Goal: Task Accomplishment & Management: Complete application form

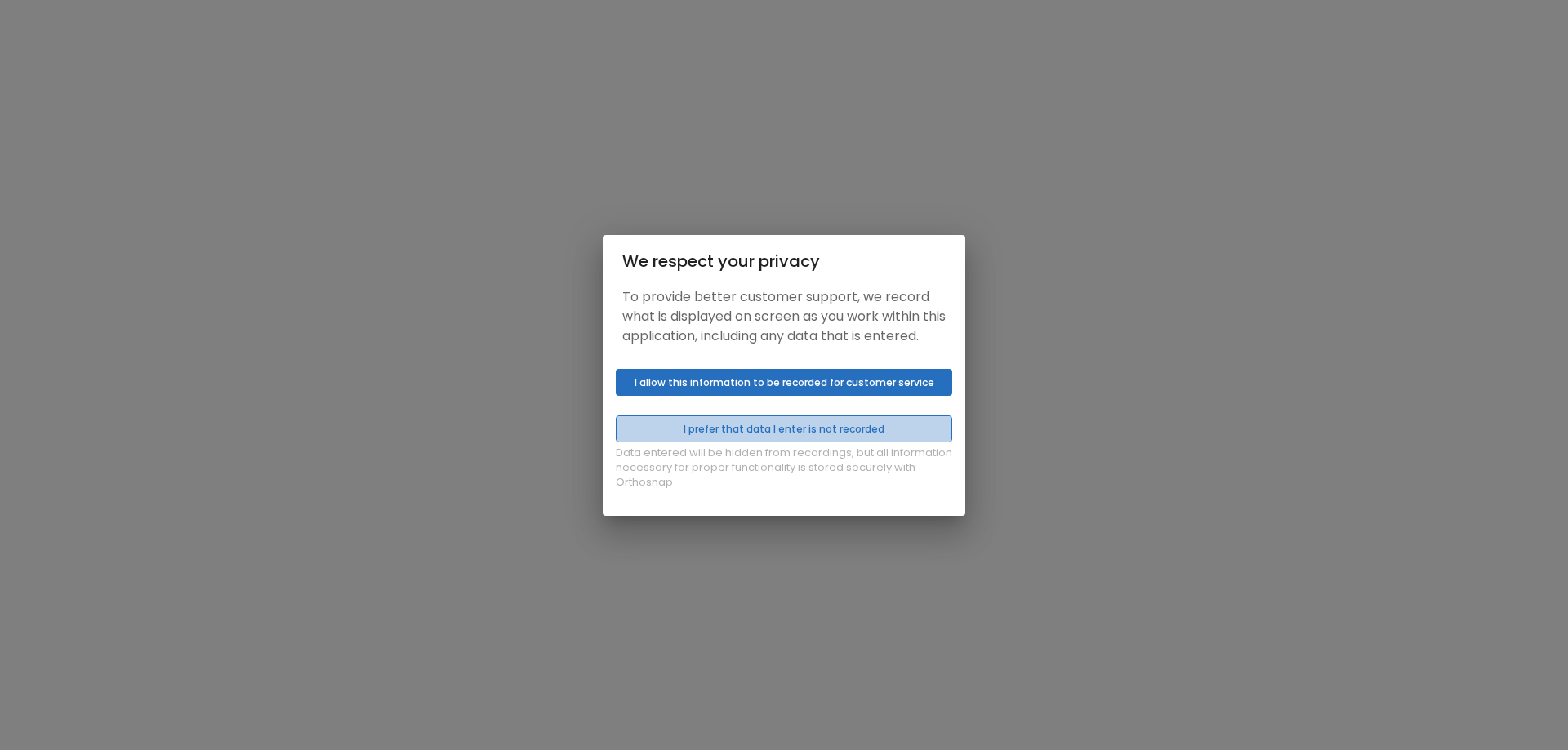
click at [778, 440] on button "I prefer that data I enter is not recorded" at bounding box center [784, 429] width 337 height 27
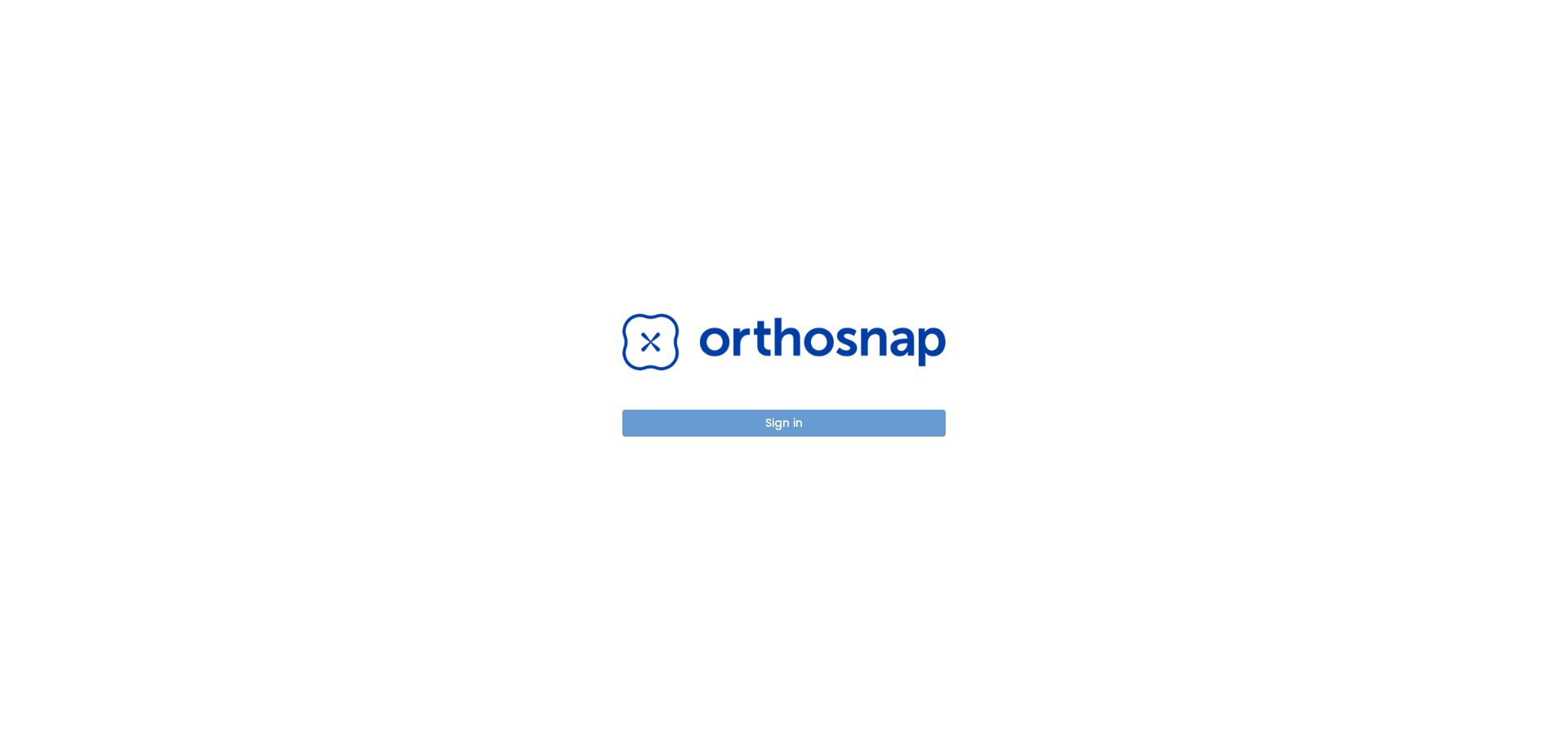
click at [795, 421] on button "Sign in" at bounding box center [784, 424] width 324 height 27
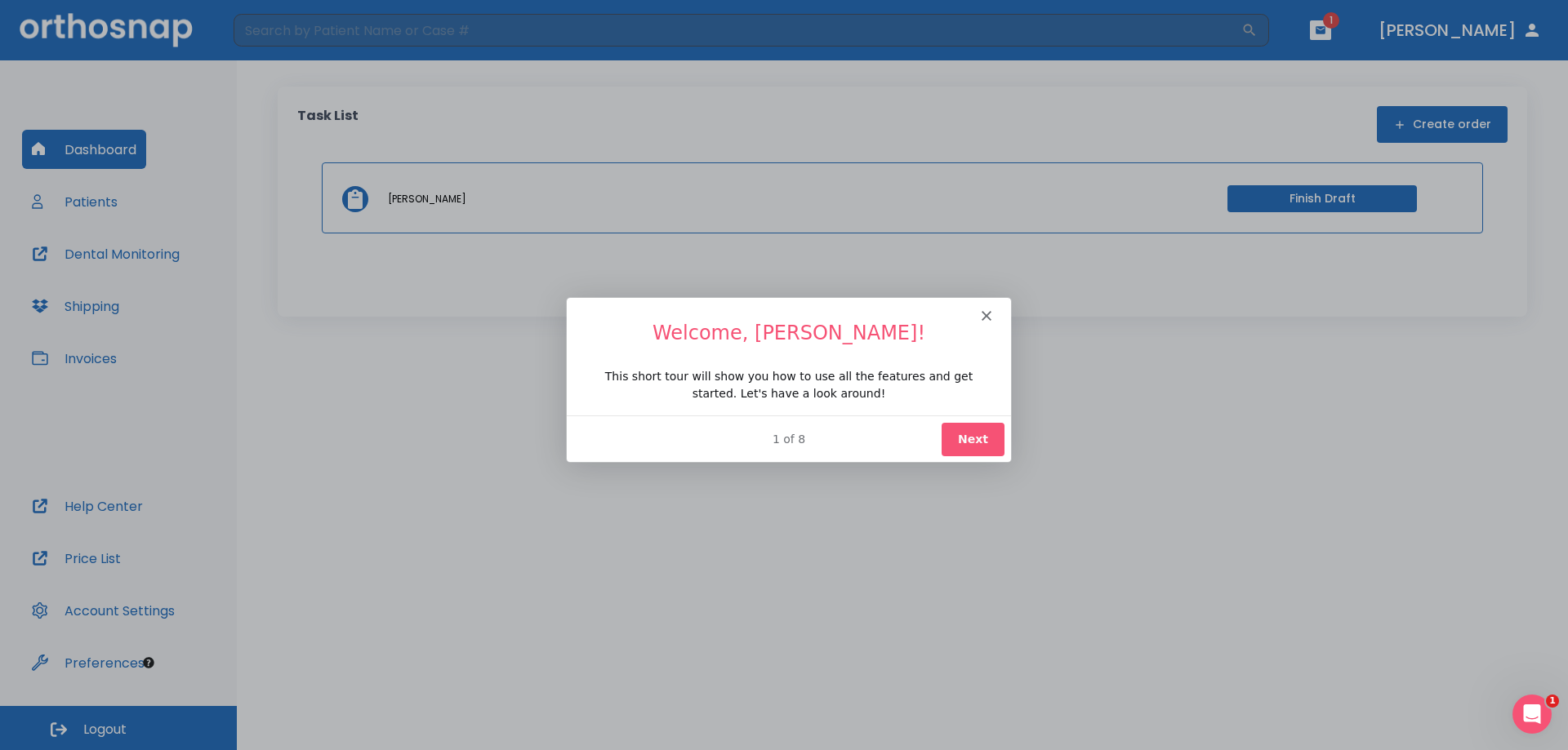
click at [976, 437] on button "Next" at bounding box center [972, 438] width 63 height 33
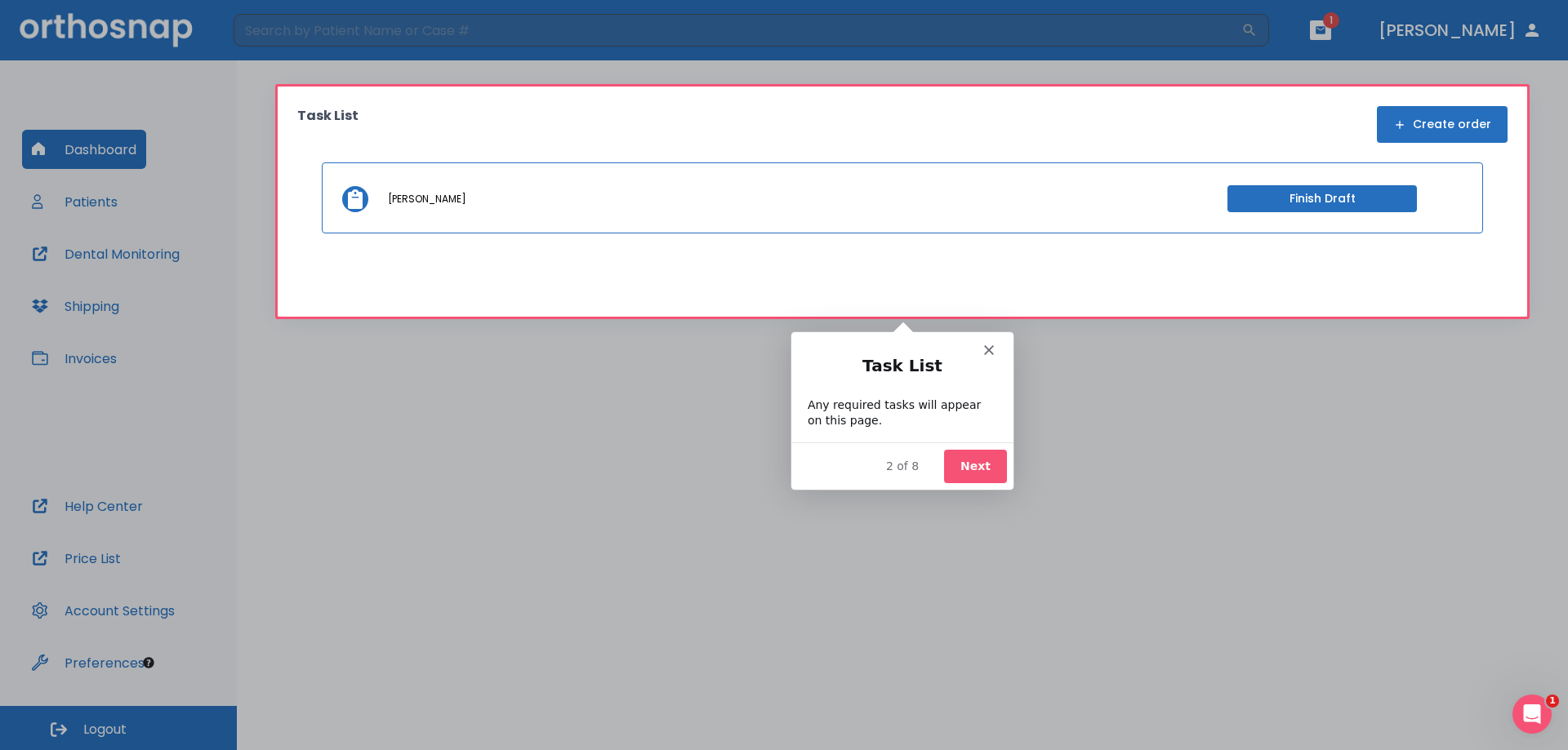
click at [963, 458] on button "Next" at bounding box center [974, 466] width 63 height 33
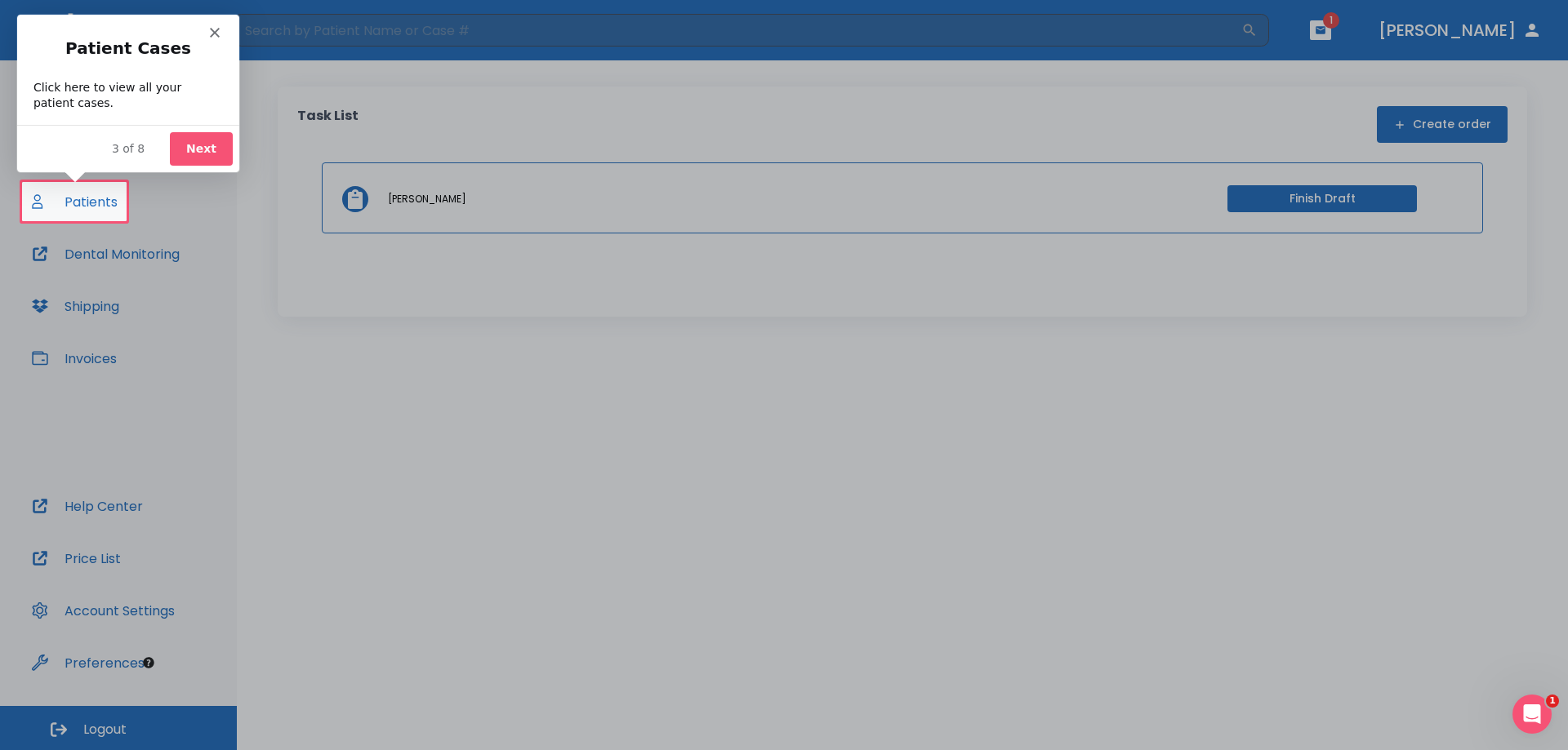
click at [212, 29] on icon "Close" at bounding box center [214, 31] width 10 height 10
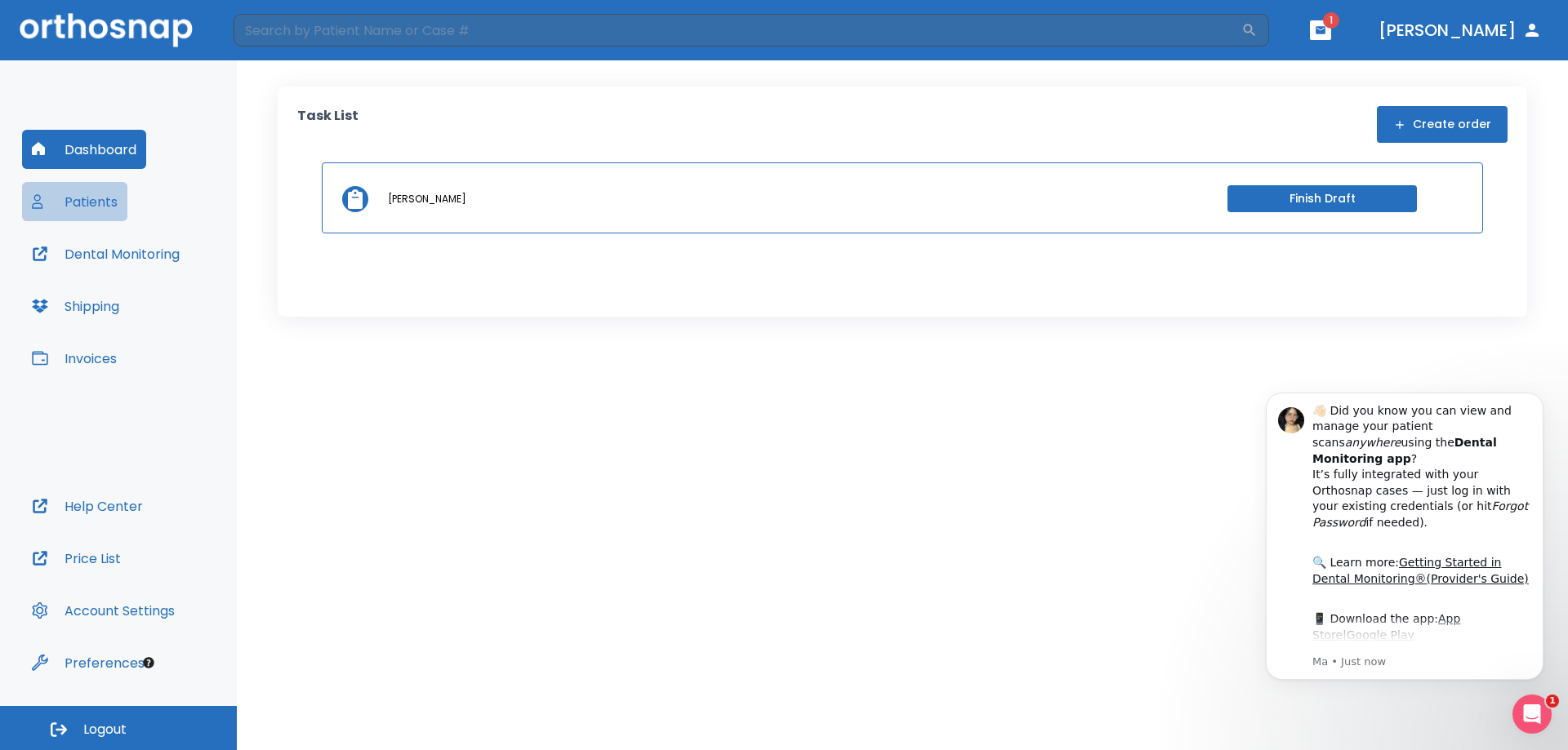
click at [86, 200] on button "Patients" at bounding box center [74, 201] width 105 height 39
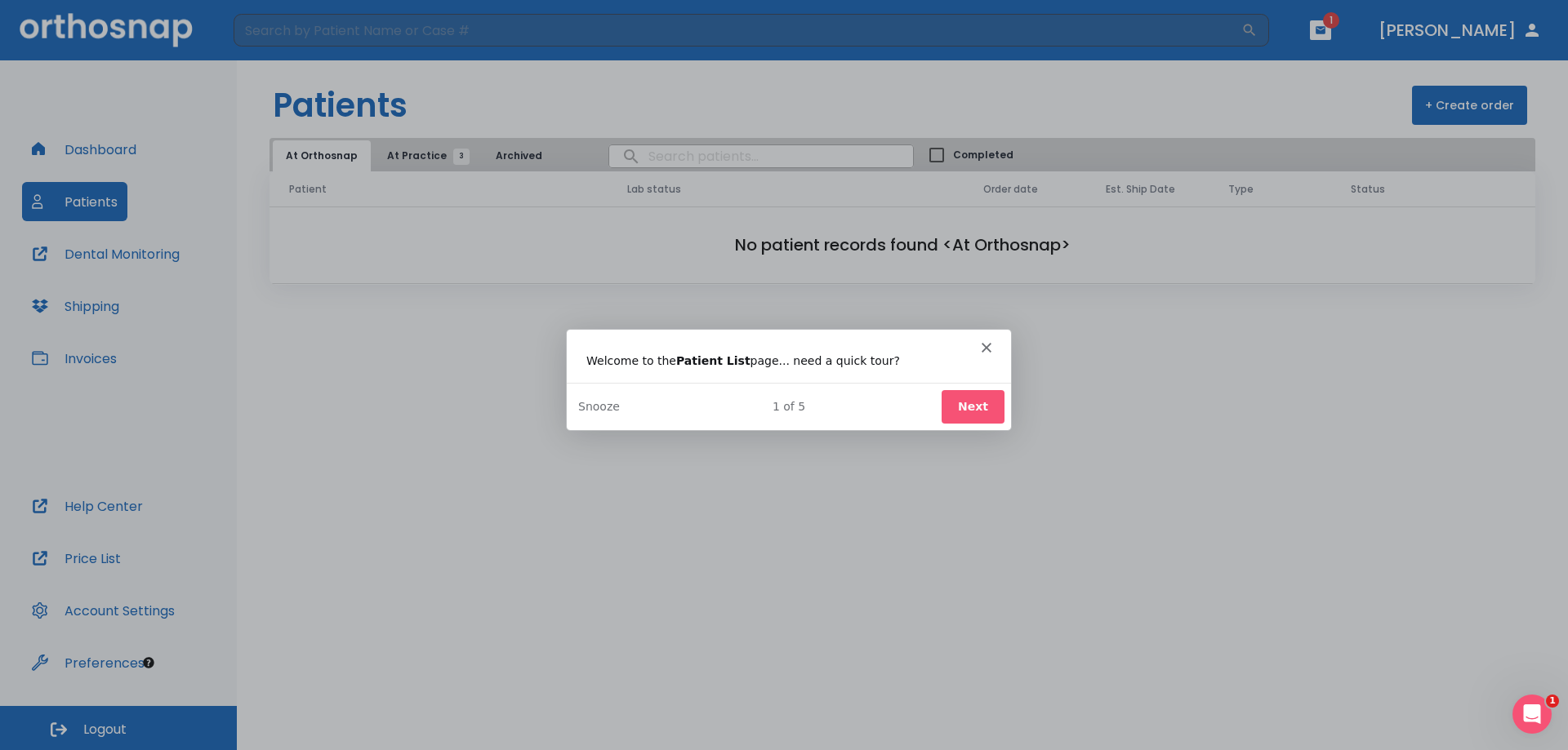
click at [985, 347] on polygon "Close" at bounding box center [986, 347] width 10 height 10
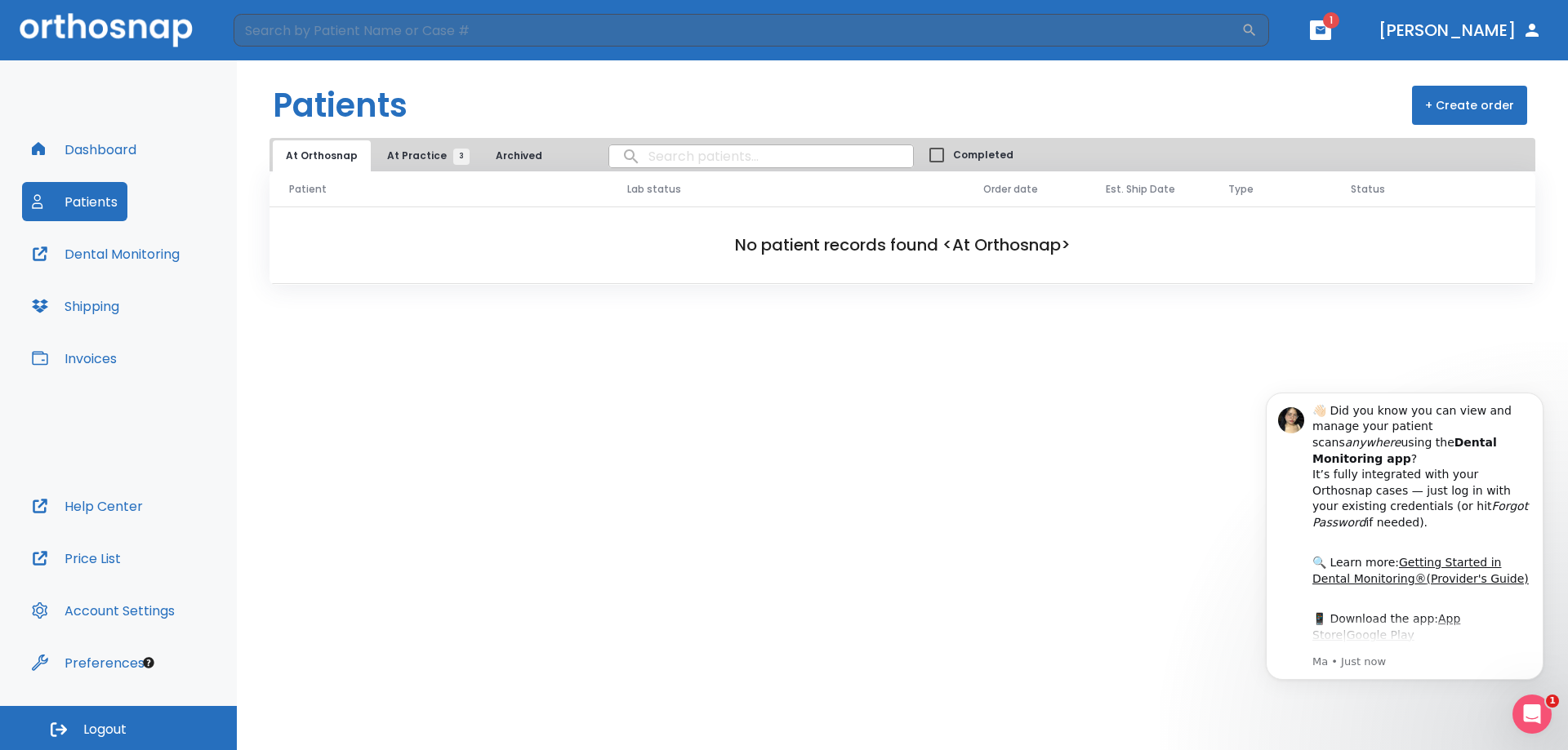
click at [412, 150] on span "At Practice 3" at bounding box center [425, 156] width 74 height 14
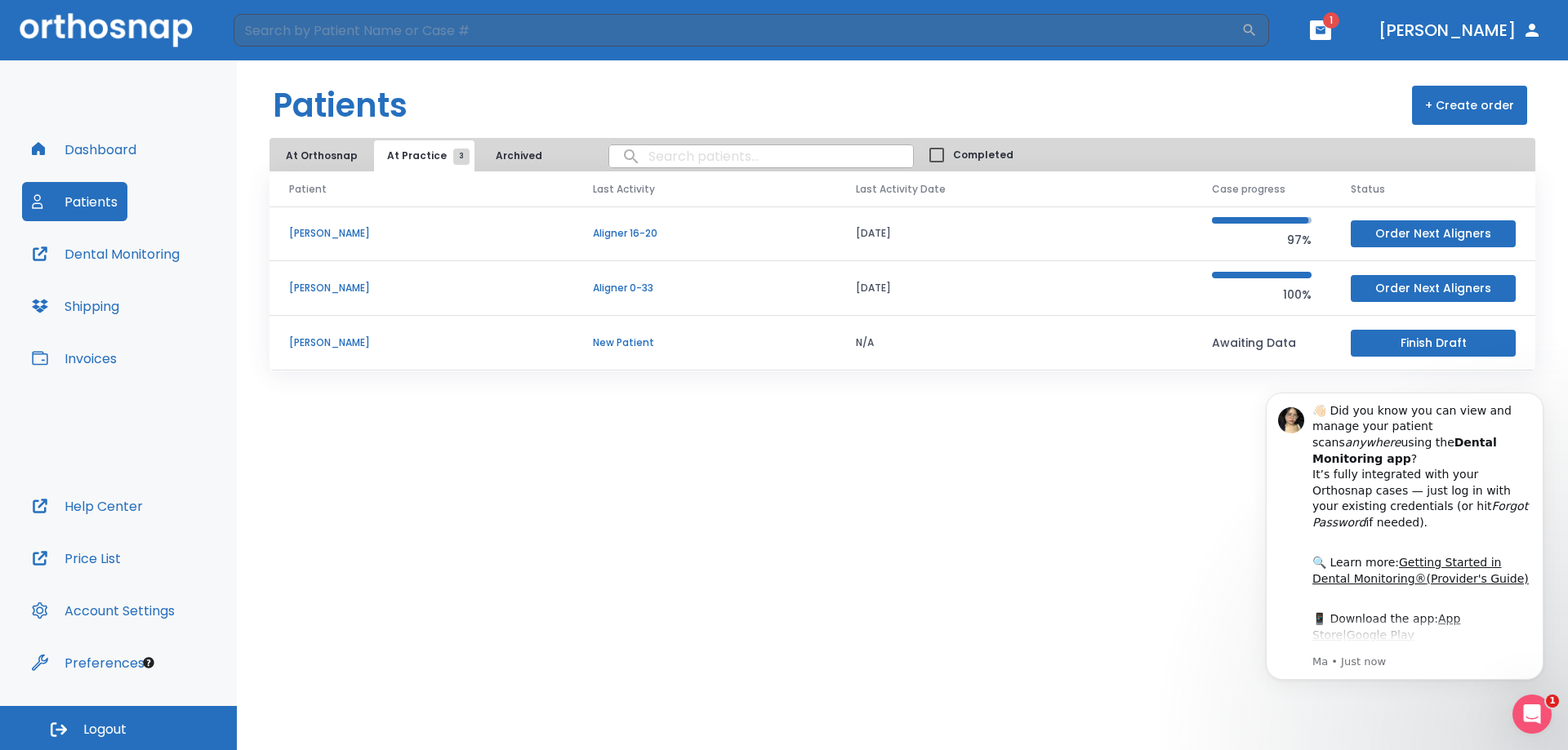
click at [329, 285] on p "Kelicia DIx" at bounding box center [421, 287] width 264 height 14
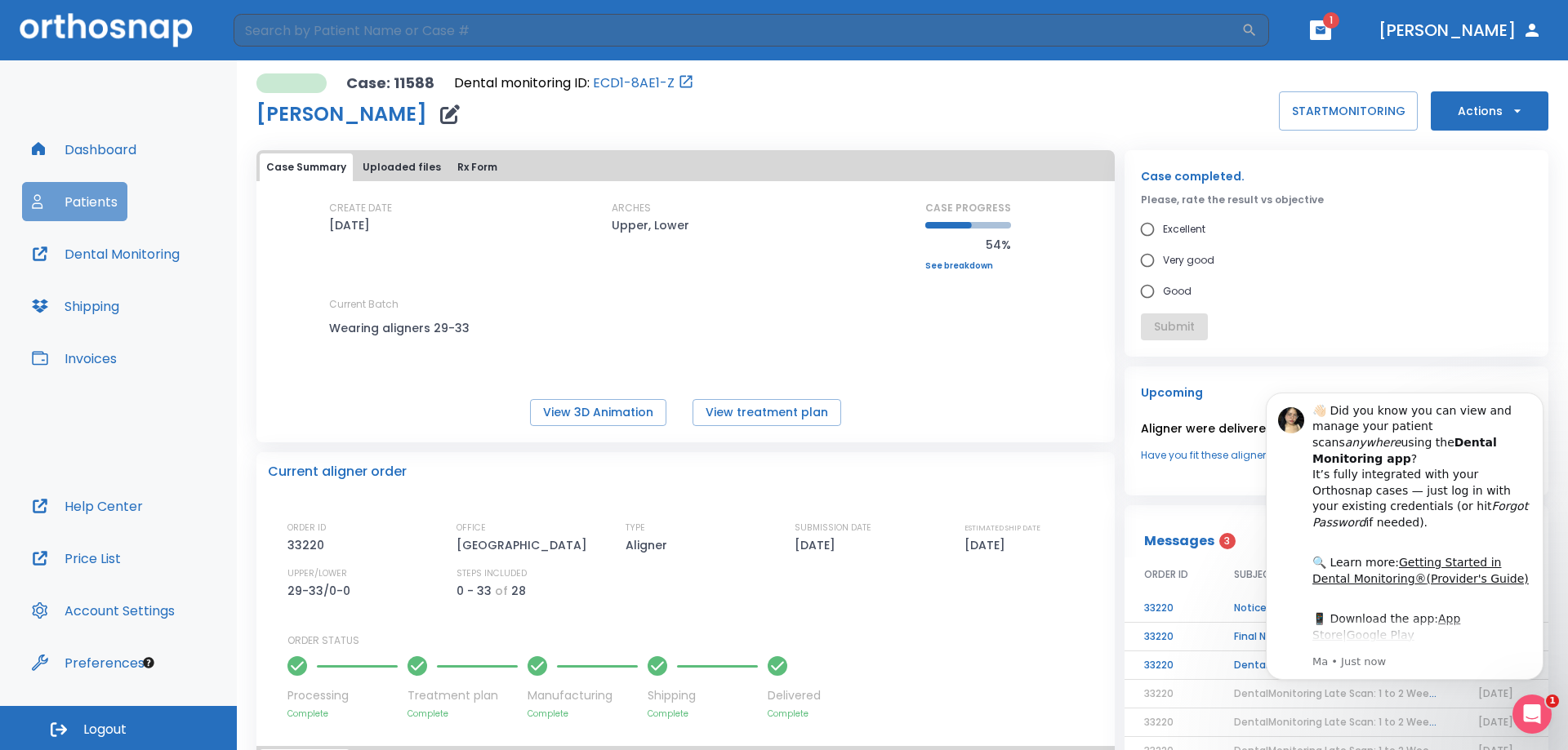
click at [71, 198] on button "Patients" at bounding box center [74, 201] width 105 height 39
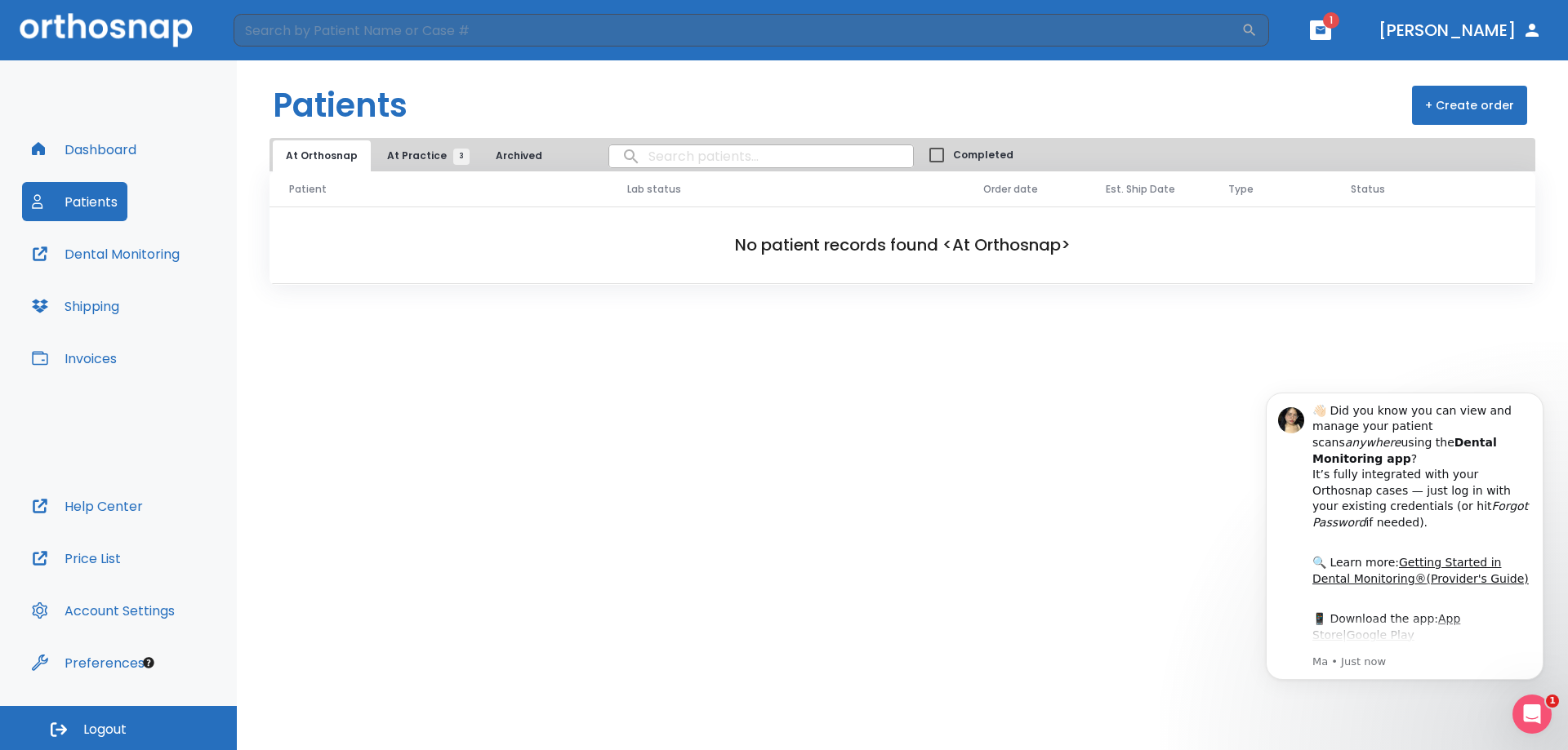
click at [387, 160] on span "At Practice 3" at bounding box center [425, 156] width 74 height 14
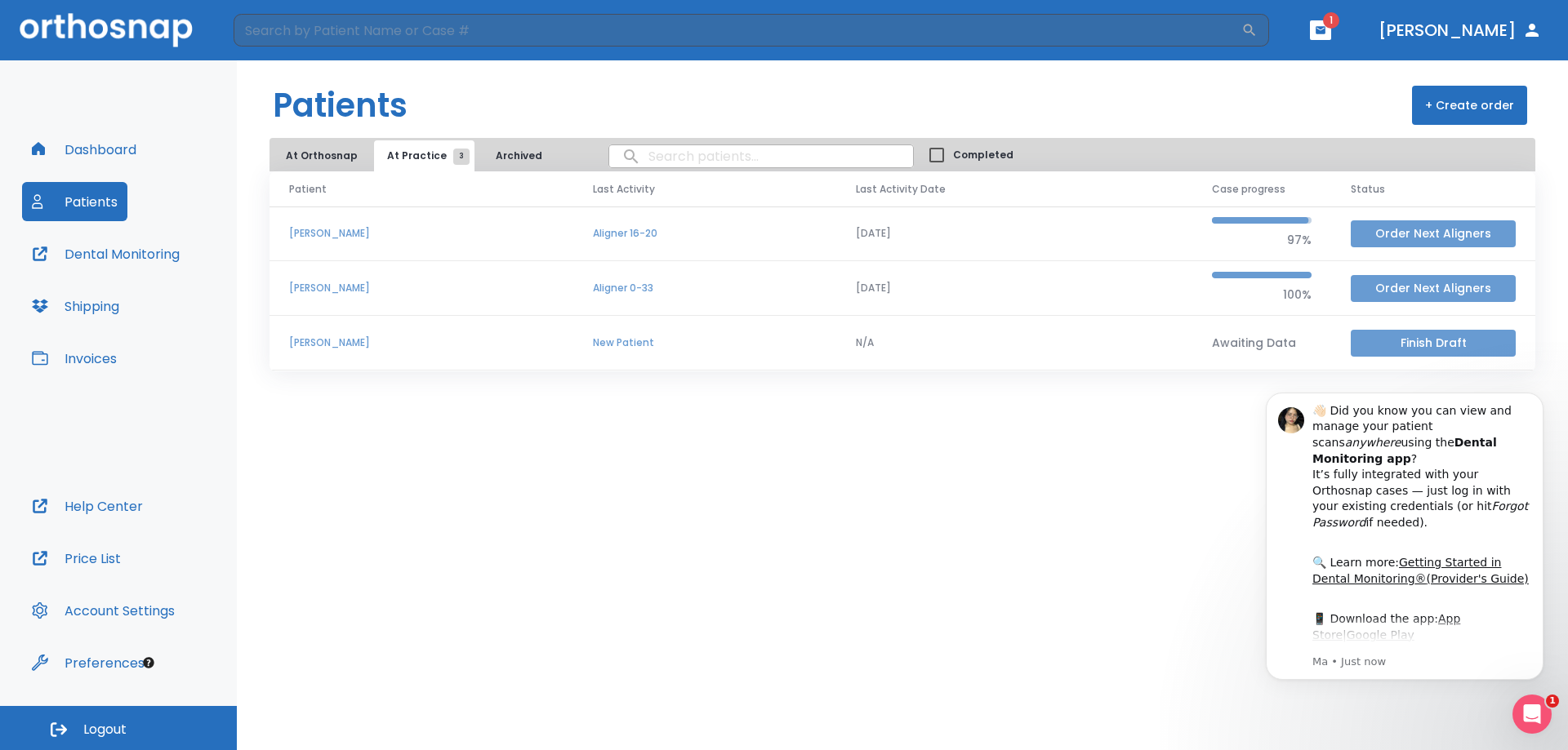
click at [1426, 292] on button "Order Next Aligners" at bounding box center [1432, 288] width 165 height 27
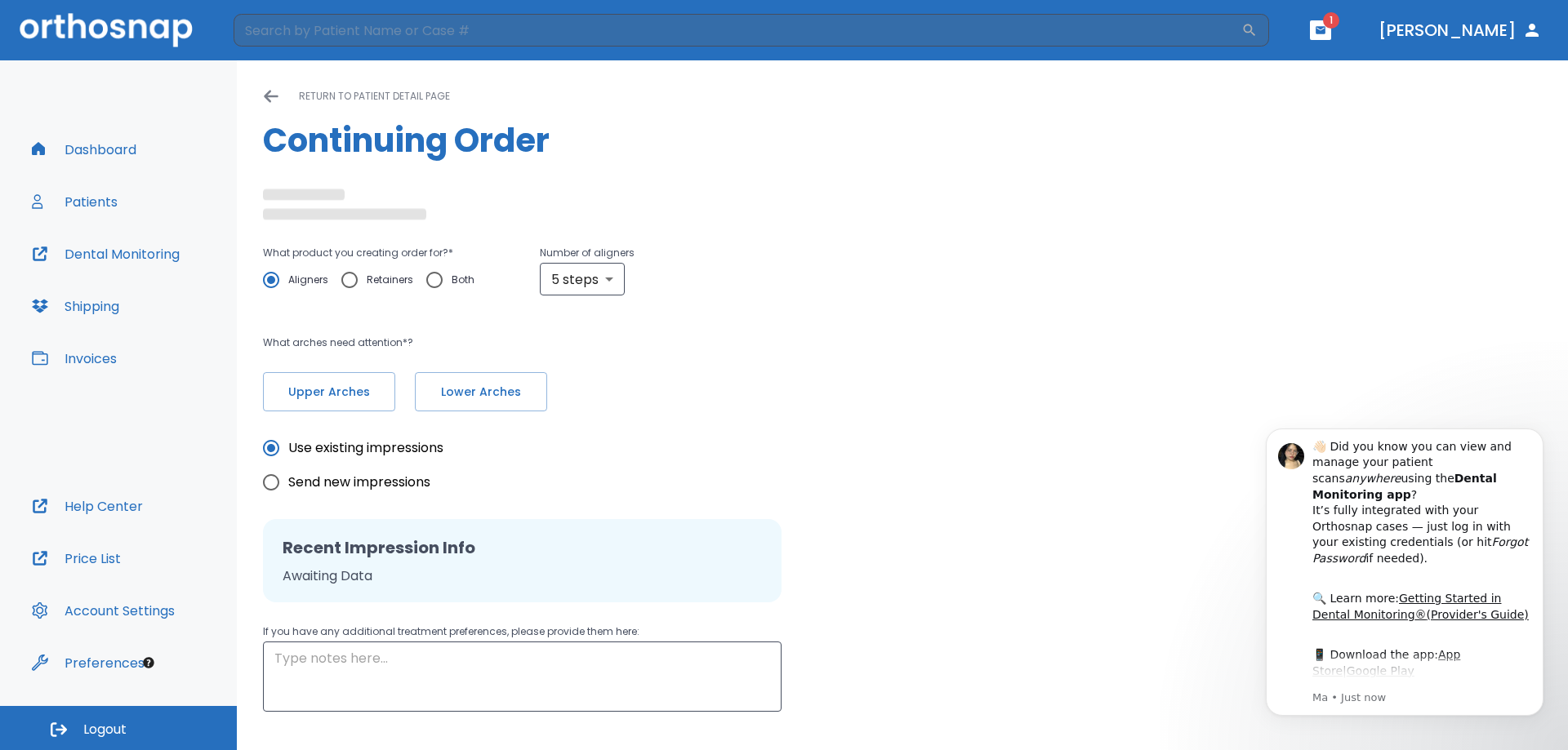
radio input "false"
radio input "true"
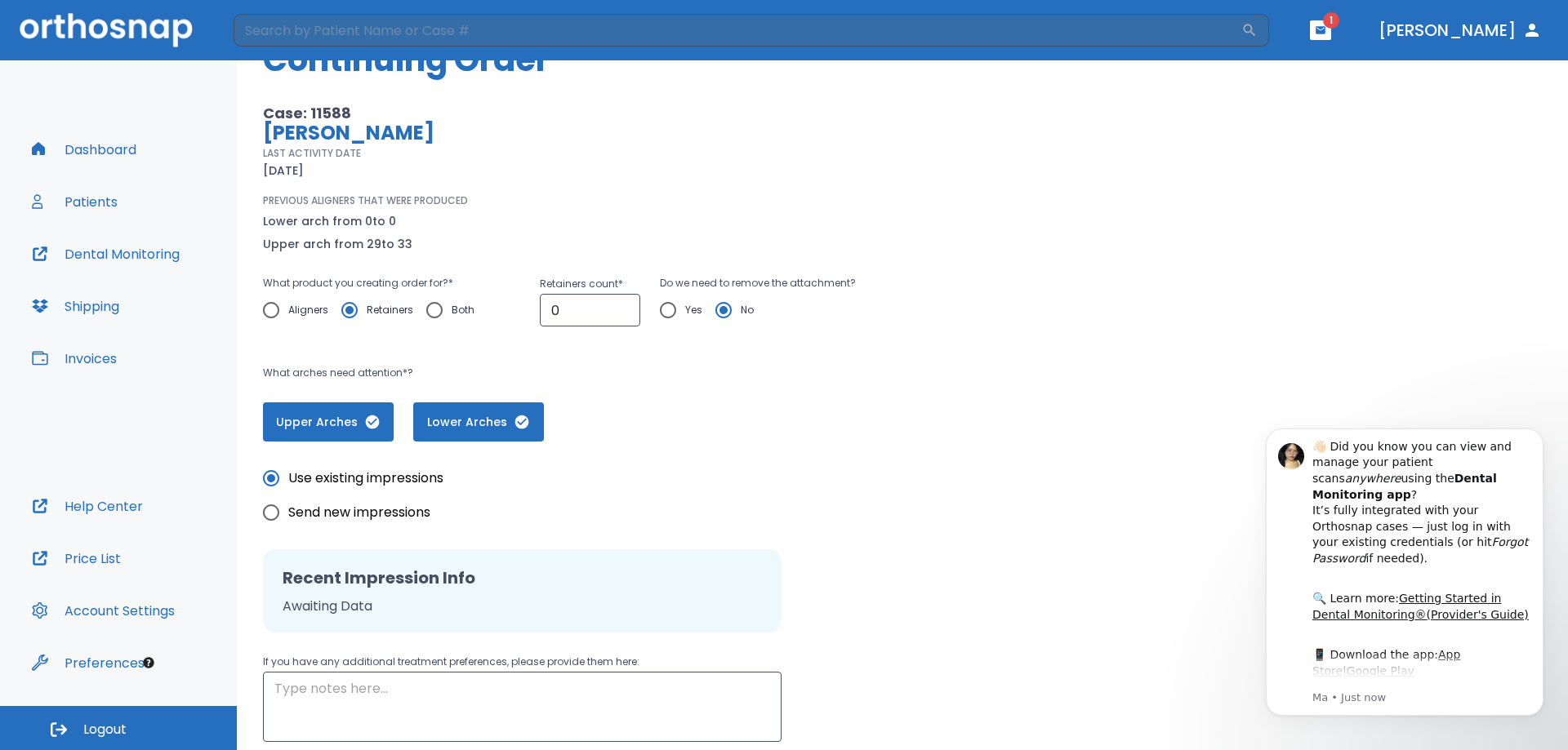
scroll to position [82, 0]
drag, startPoint x: 566, startPoint y: 314, endPoint x: 493, endPoint y: 330, distance: 74.7
click at [493, 330] on div "What product you creating order for? * Aligners Retainers Both Retainers count …" at bounding box center [637, 308] width 746 height 71
click at [663, 413] on div "Upper Arches Lower Arches" at bounding box center [637, 421] width 746 height 39
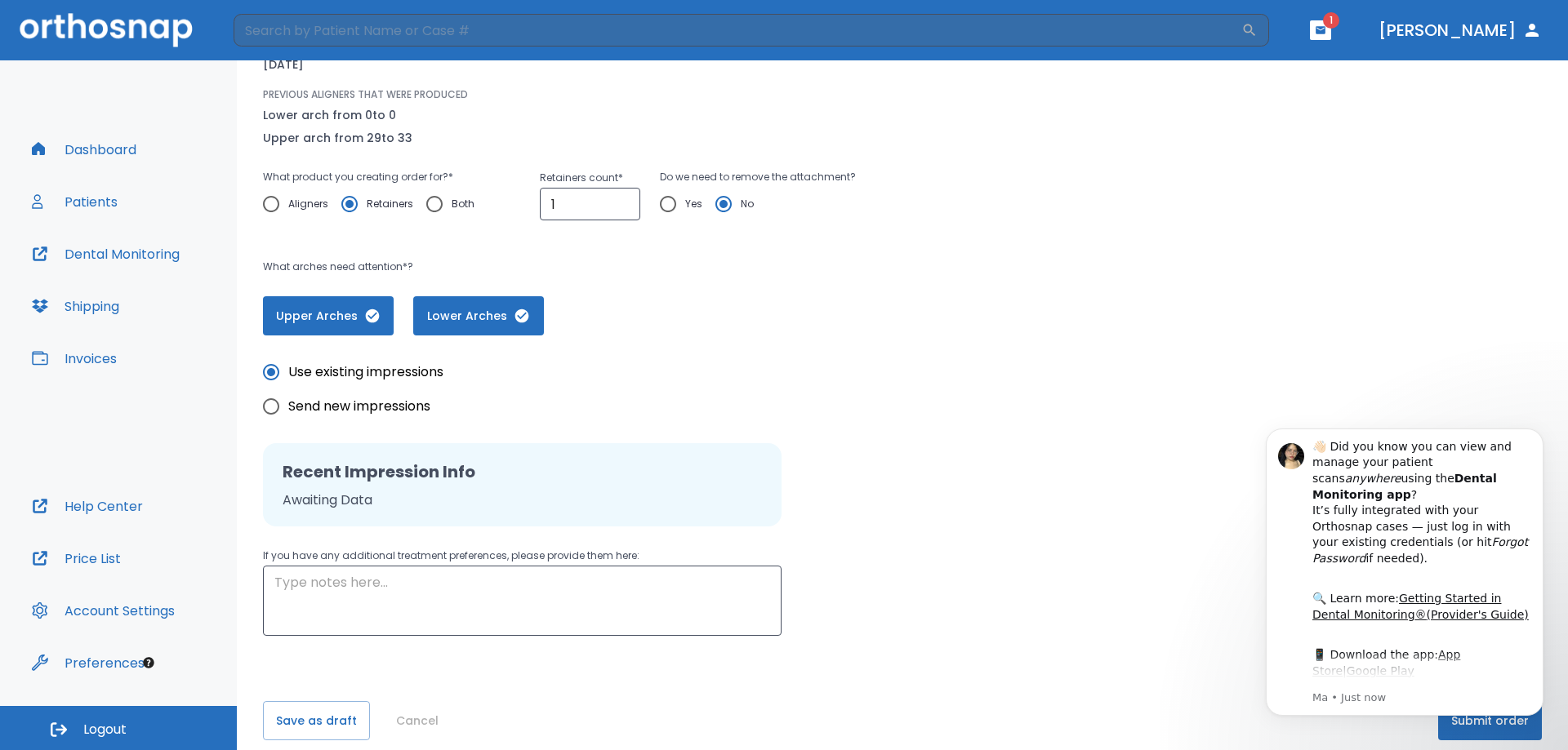
scroll to position [203, 0]
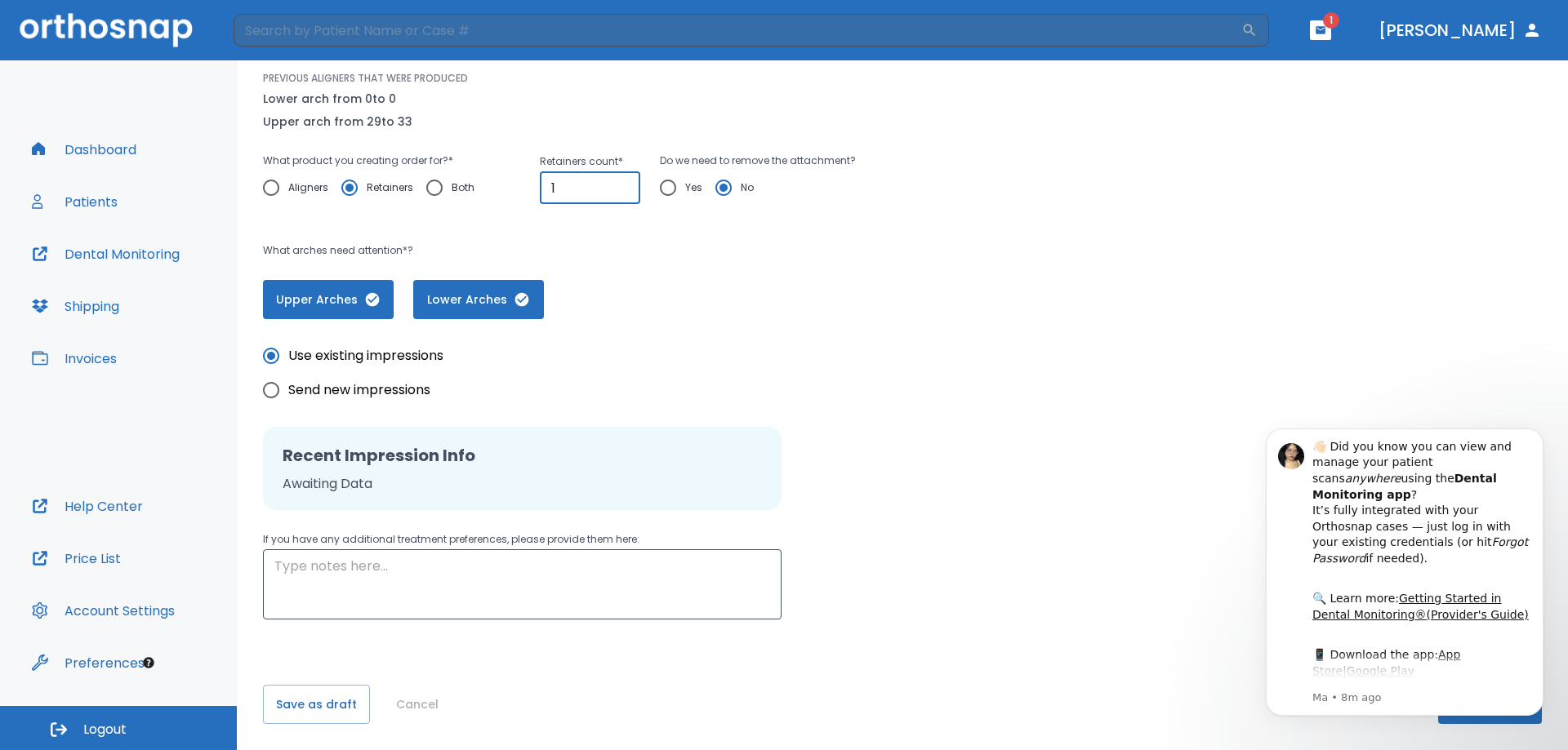
drag, startPoint x: 569, startPoint y: 180, endPoint x: 520, endPoint y: 182, distance: 49.0
click at [524, 182] on div "What product you creating order for? * Aligners Retainers Both Retainers count …" at bounding box center [637, 186] width 746 height 71
type input "2"
click at [623, 178] on input "2" at bounding box center [590, 188] width 100 height 32
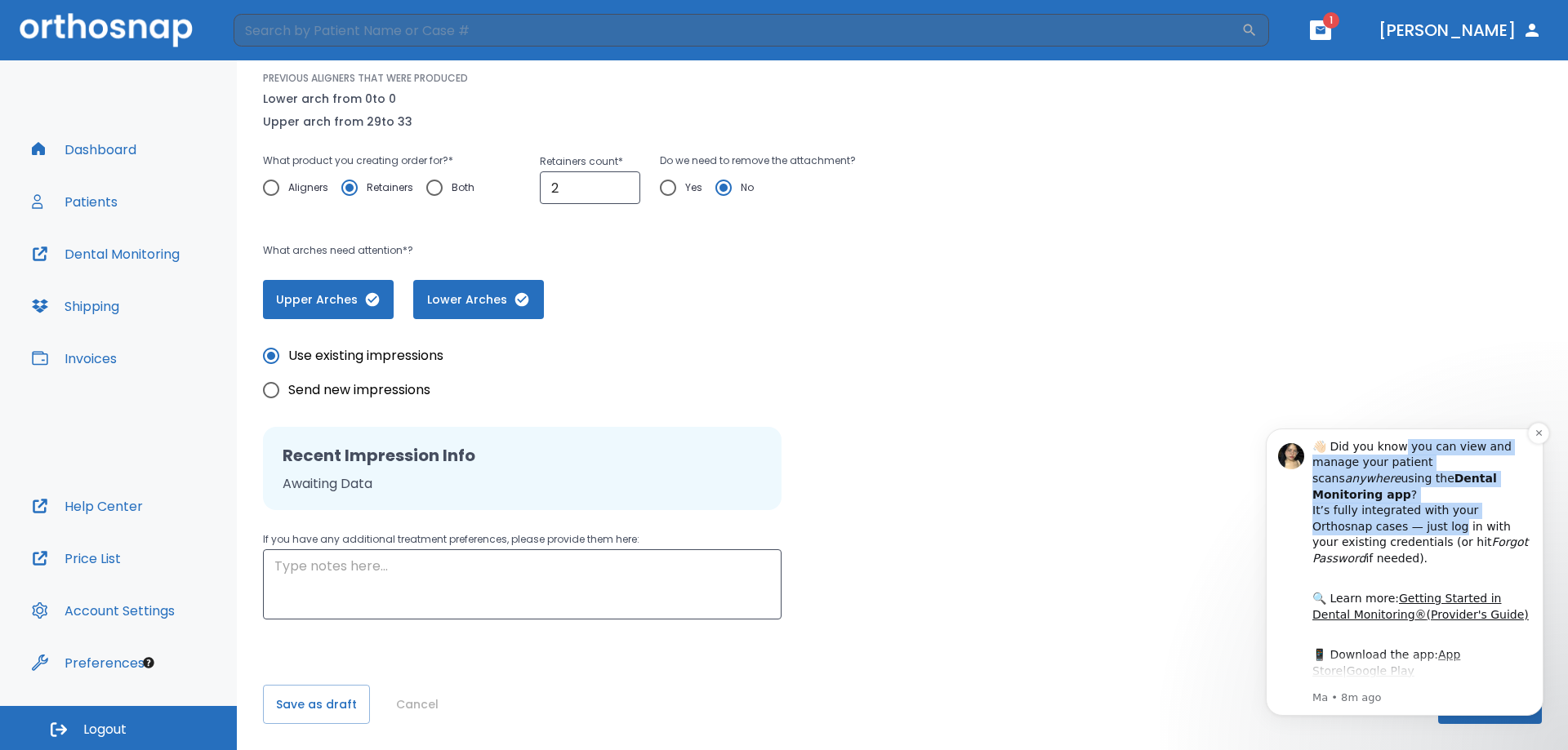
drag, startPoint x: 1395, startPoint y: 513, endPoint x: 1417, endPoint y: 434, distance: 82.0
click at [1417, 434] on div "👋🏻 Did you know you can view and manage your patient scans anywhere using the D…" at bounding box center [1404, 572] width 278 height 287
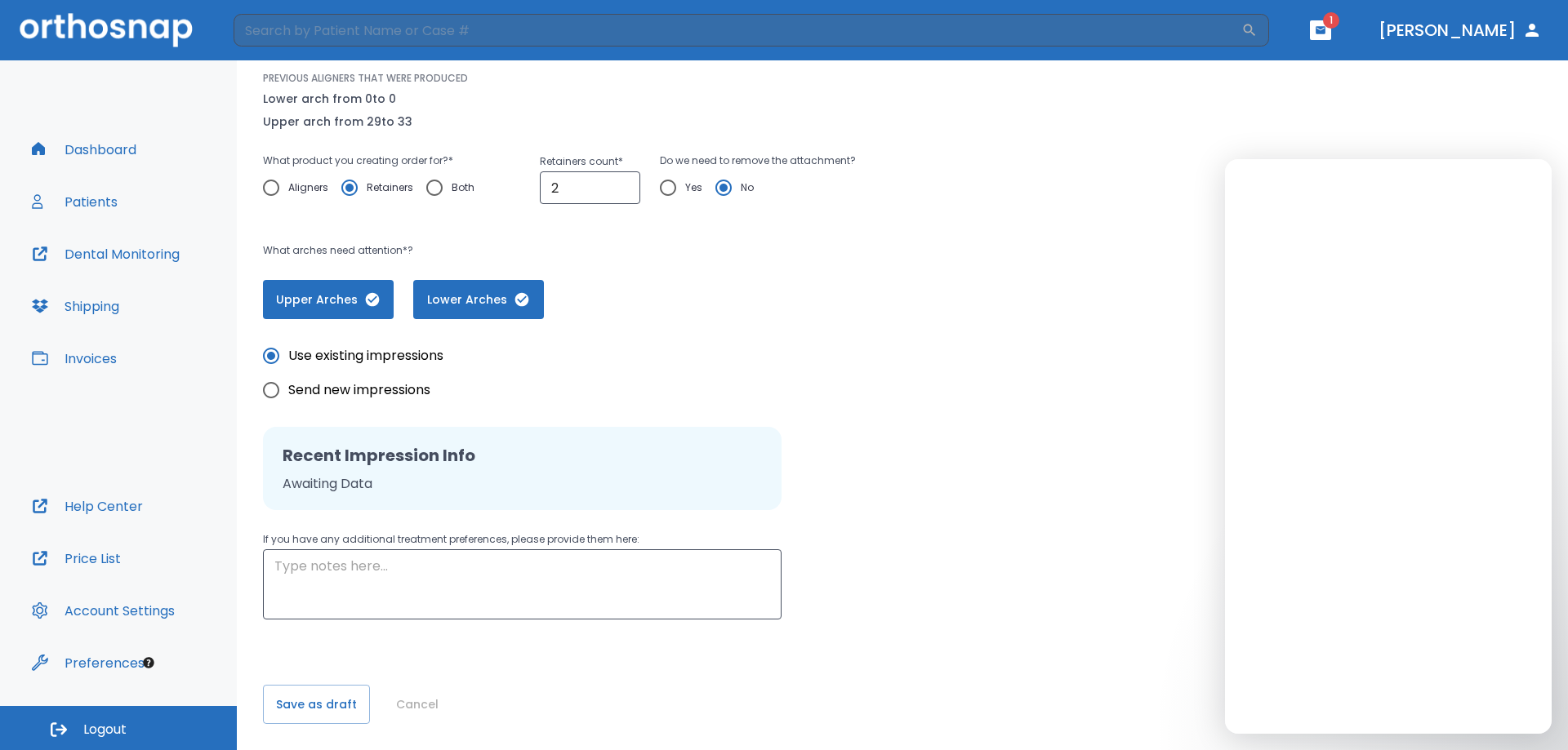
scroll to position [0, 0]
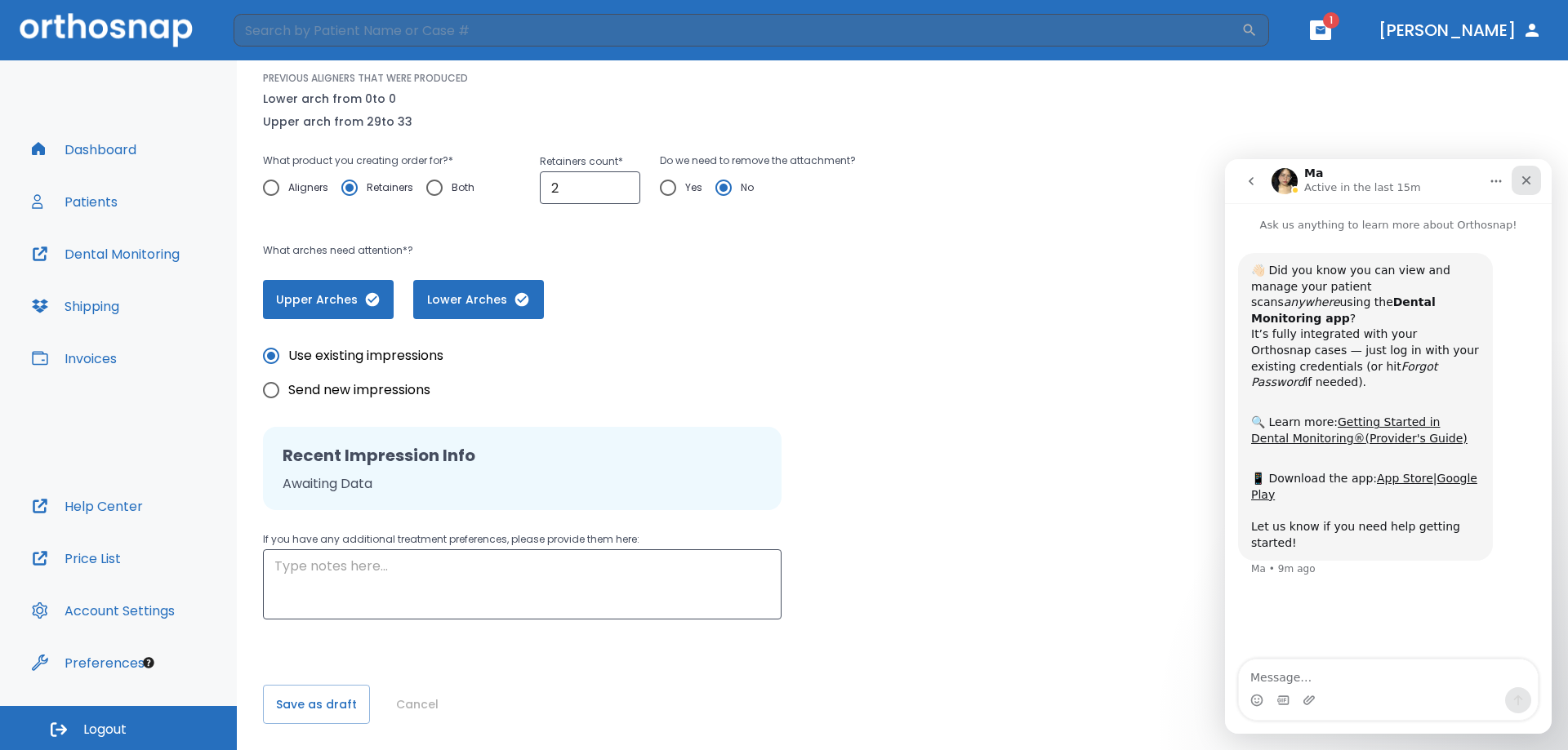
click at [1525, 173] on div "Close" at bounding box center [1526, 180] width 30 height 30
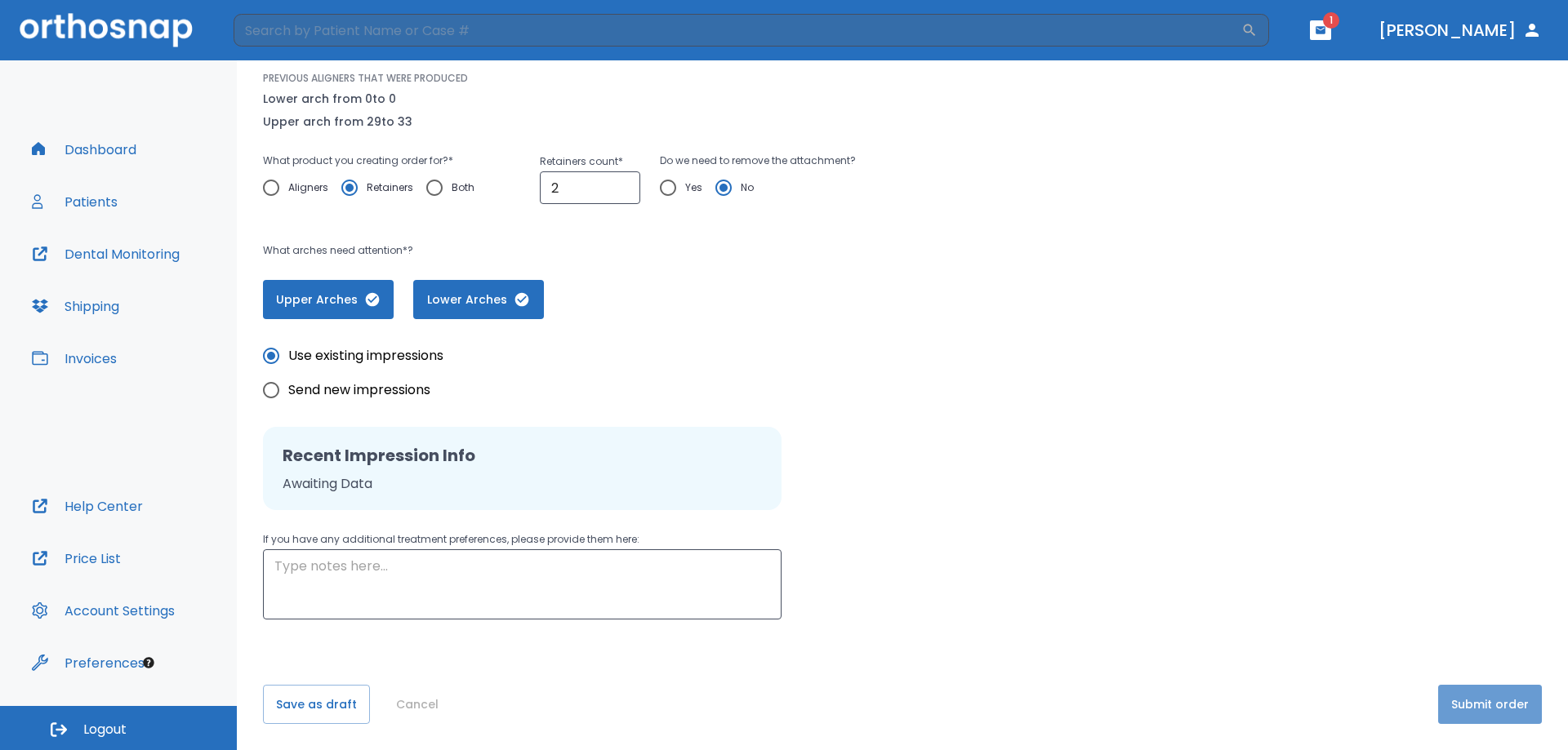
click at [1486, 700] on button "Submit order" at bounding box center [1490, 704] width 104 height 39
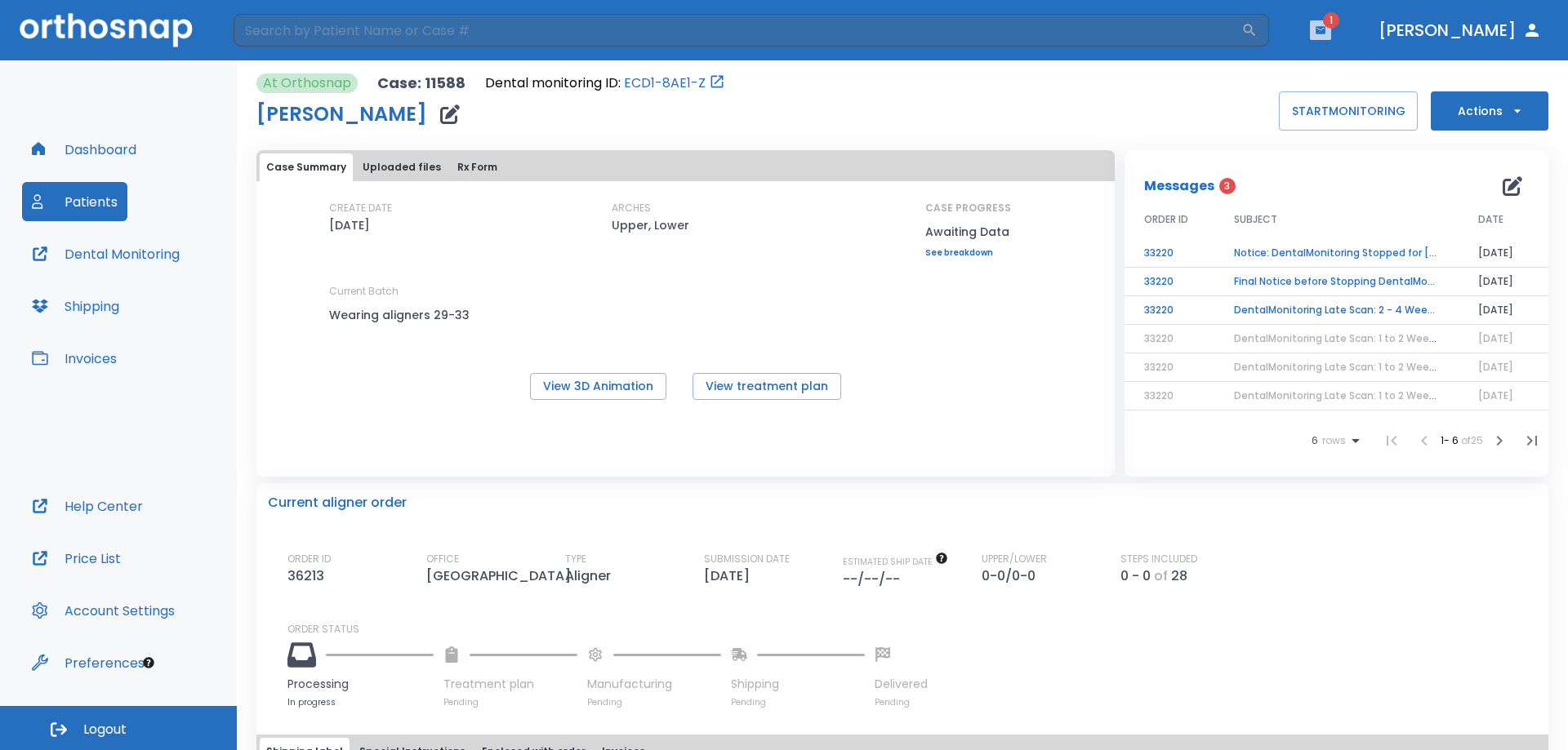
click at [1327, 26] on icon "button" at bounding box center [1321, 31] width 11 height 11
click at [1310, 76] on li "Kelicia DIx 3" at bounding box center [1350, 69] width 175 height 32
click at [1326, 31] on icon "button" at bounding box center [1321, 30] width 10 height 8
click at [1390, 65] on span "3" at bounding box center [1407, 67] width 33 height 23
click at [1339, 23] on span "1" at bounding box center [1330, 20] width 16 height 16
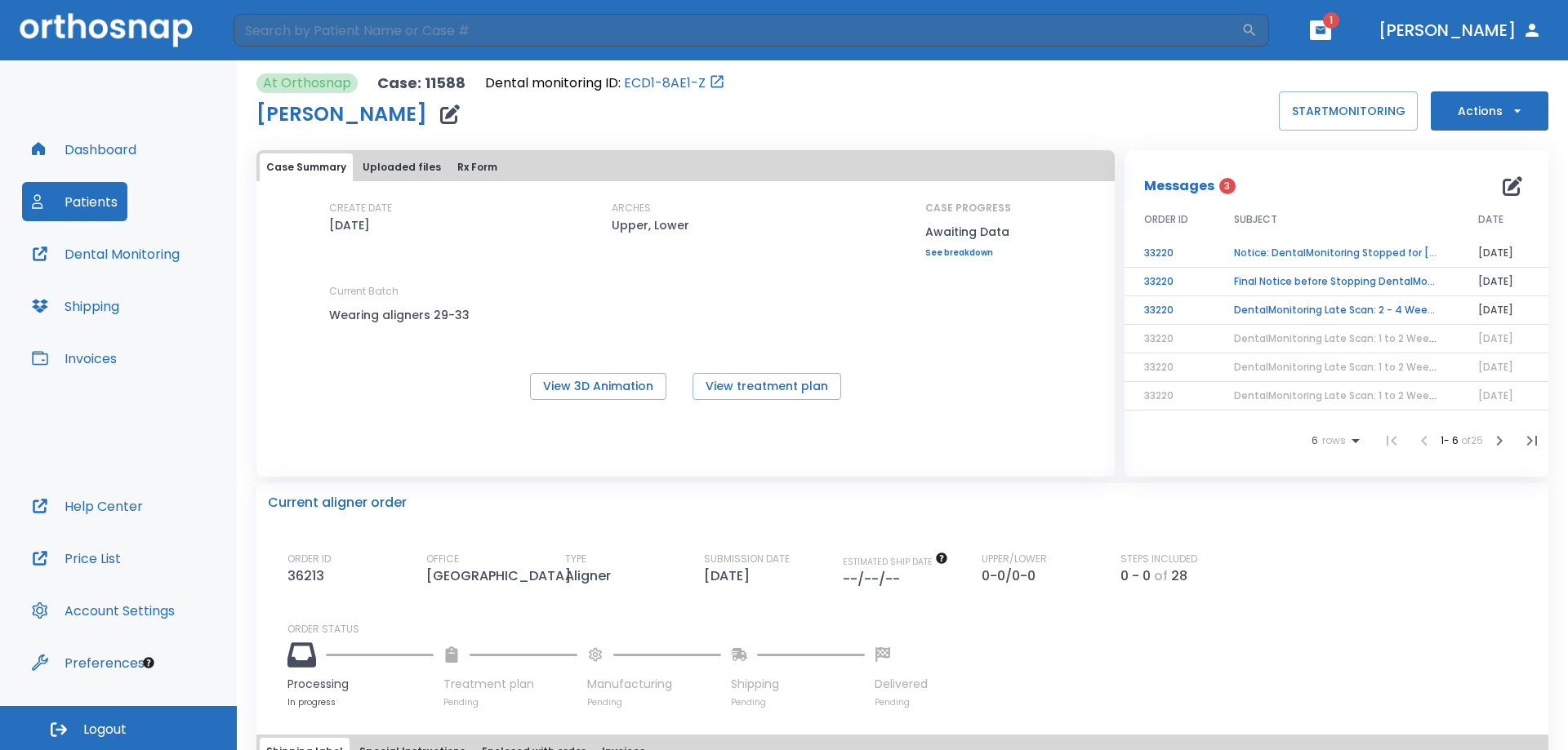
click at [1339, 16] on span "1" at bounding box center [1330, 20] width 16 height 16
click at [1326, 31] on icon "button" at bounding box center [1321, 30] width 10 height 8
click at [1345, 85] on ul "Kelicia DIx 3" at bounding box center [1349, 67] width 175 height 46
click at [1343, 81] on li "Kelicia DIx 3" at bounding box center [1349, 67] width 175 height 32
click at [108, 352] on button "Invoices" at bounding box center [74, 358] width 105 height 39
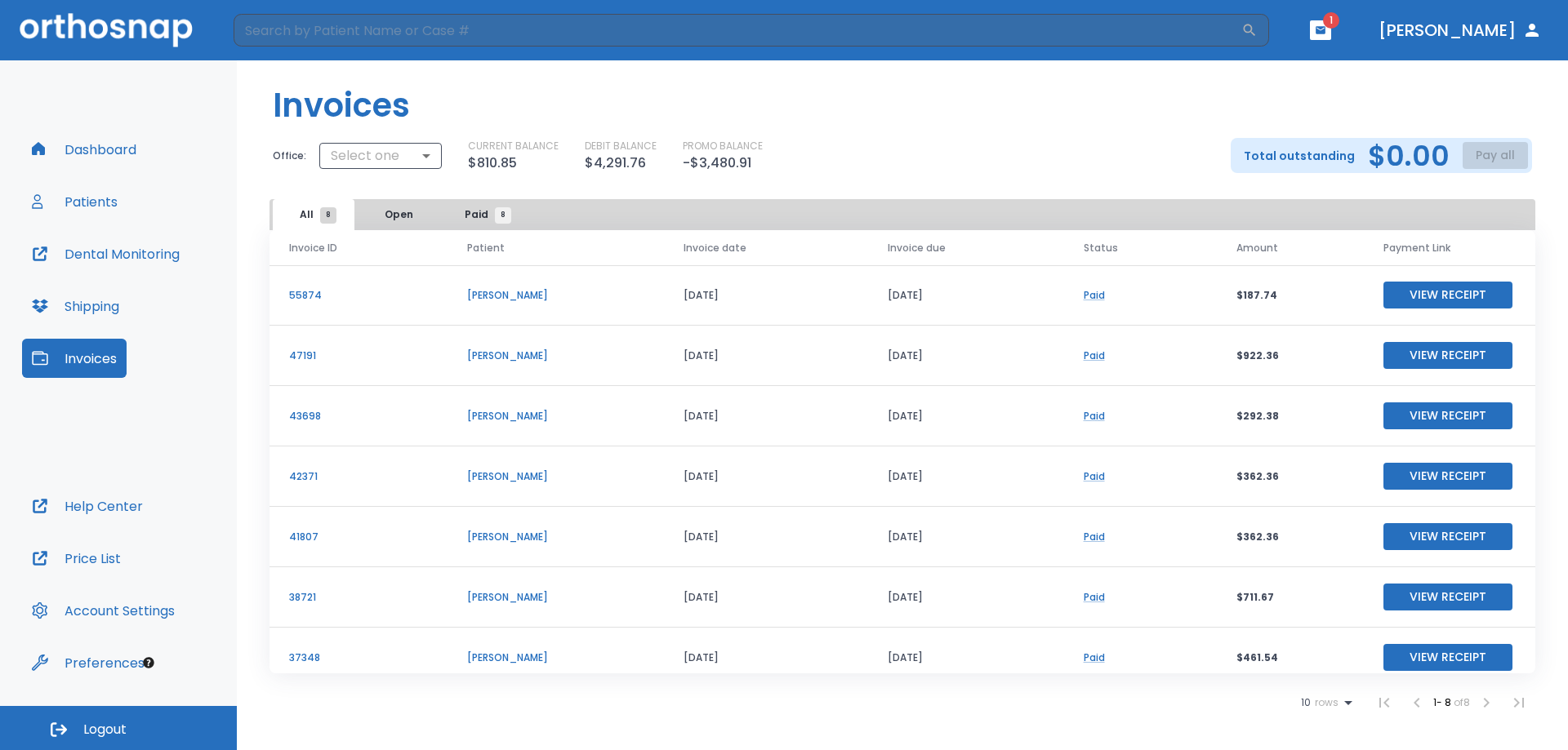
scroll to position [76, 0]
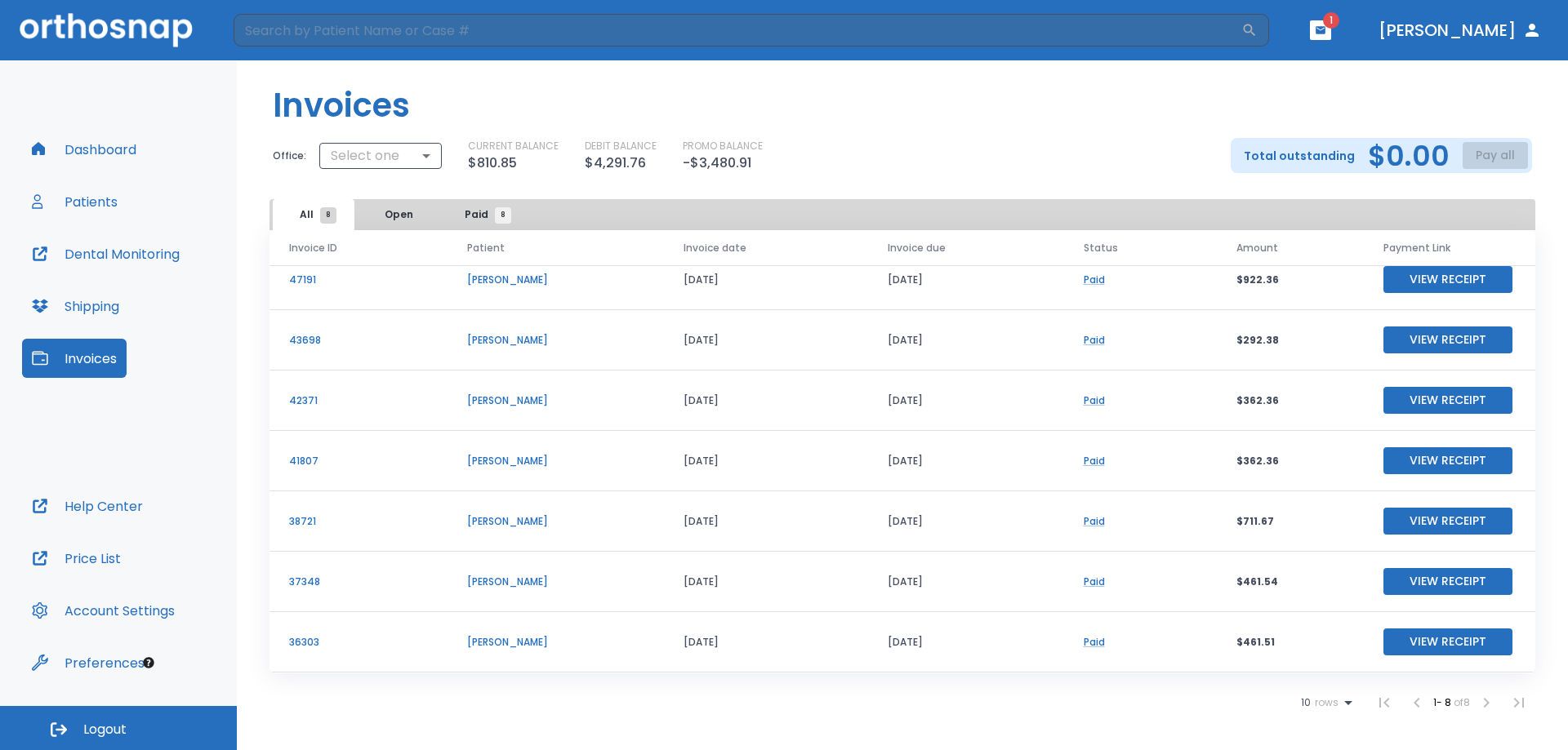
click at [109, 151] on button "Dashboard" at bounding box center [84, 149] width 124 height 39
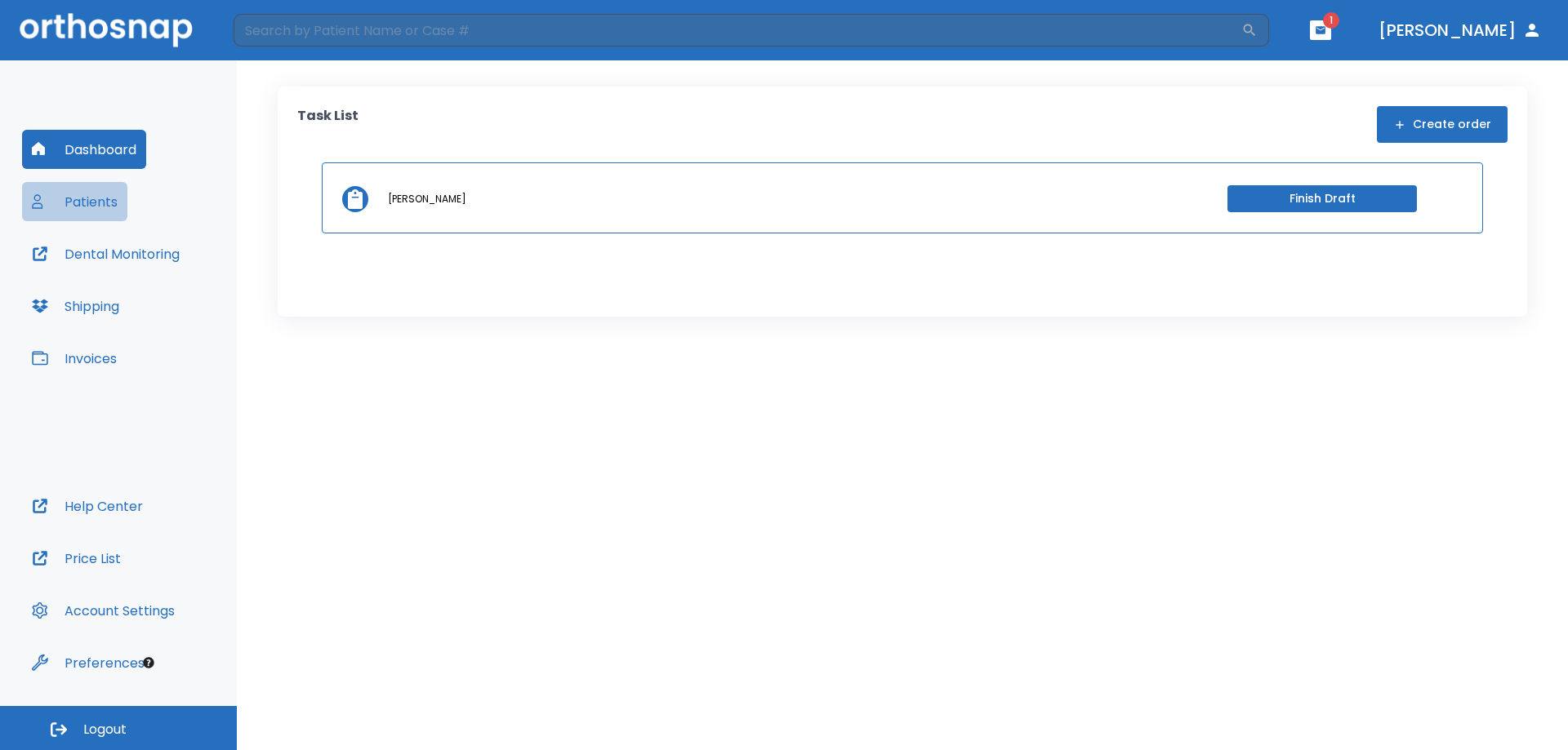
click at [88, 201] on button "Patients" at bounding box center [74, 201] width 105 height 39
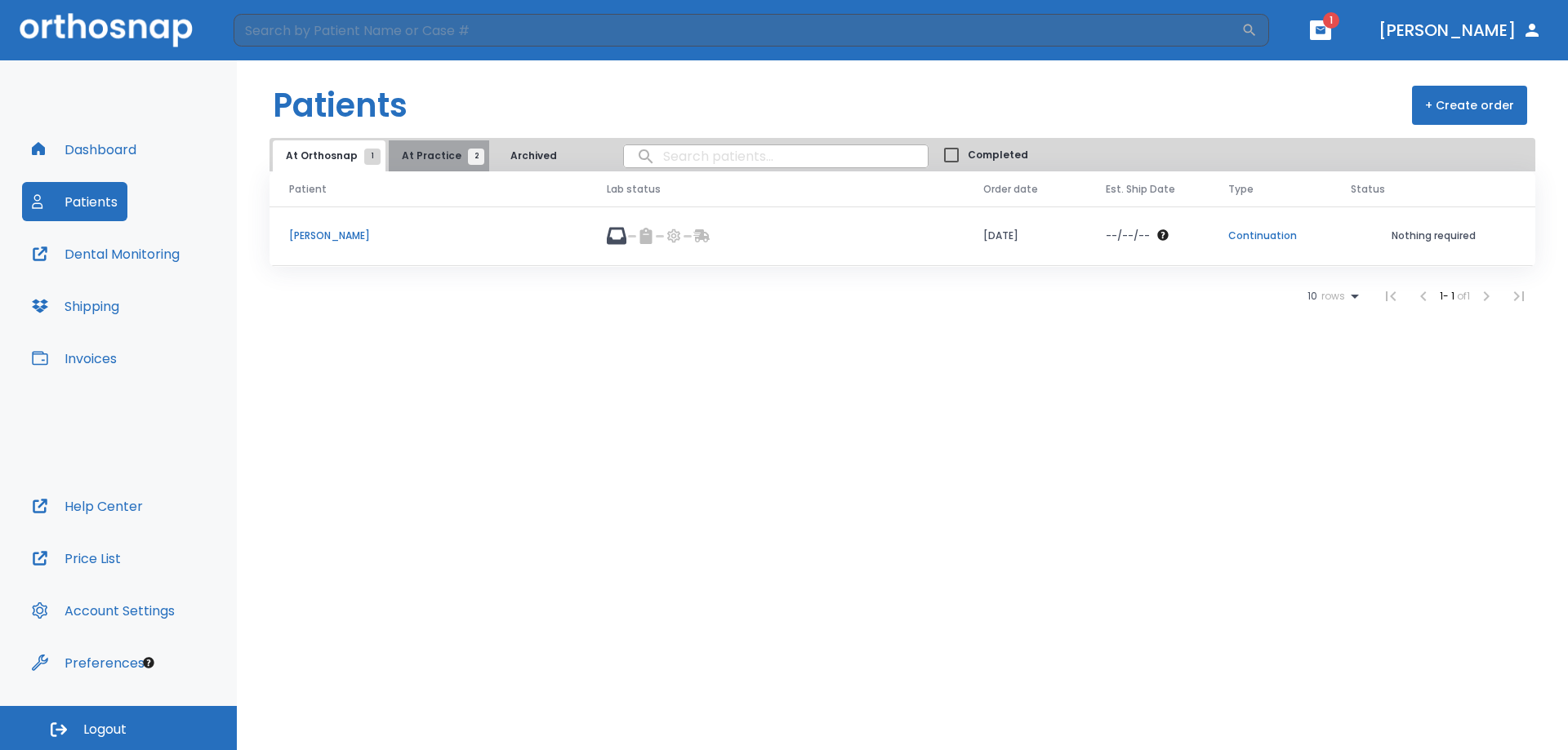
click at [441, 150] on span "At Practice 2" at bounding box center [439, 156] width 74 height 14
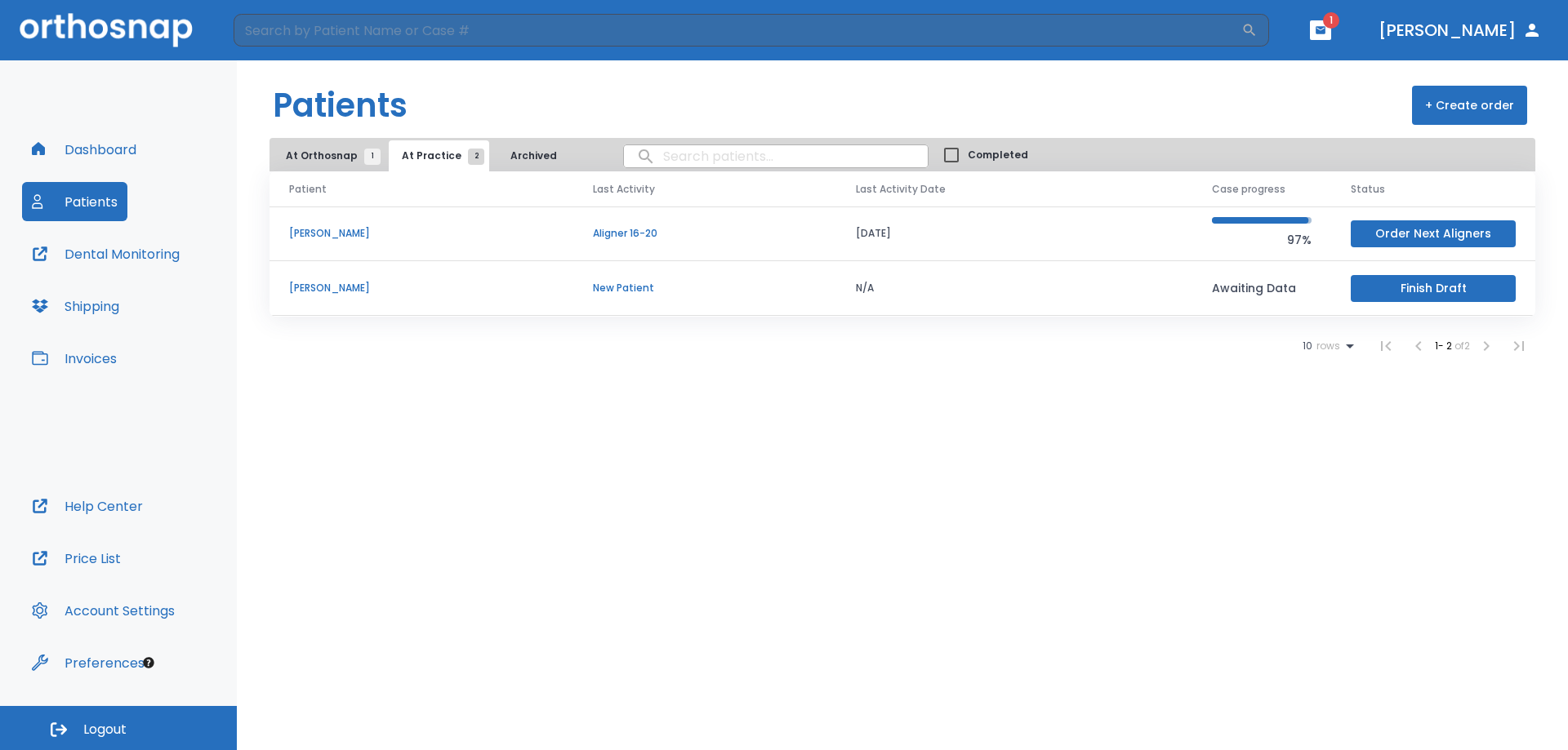
click at [316, 148] on button "At Orthosnap 1" at bounding box center [329, 156] width 113 height 31
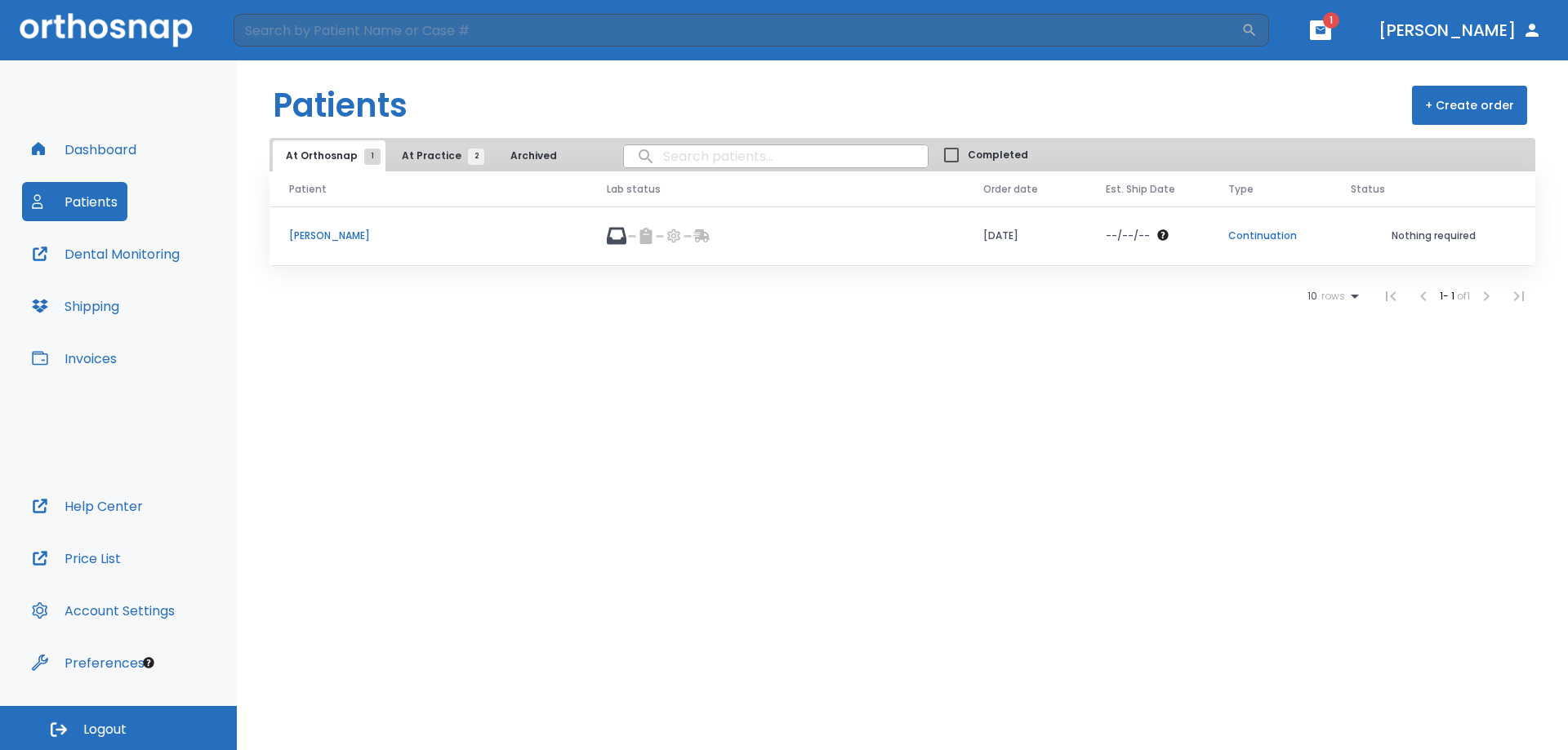
click at [333, 229] on p "Kelicia DIx" at bounding box center [429, 236] width 279 height 14
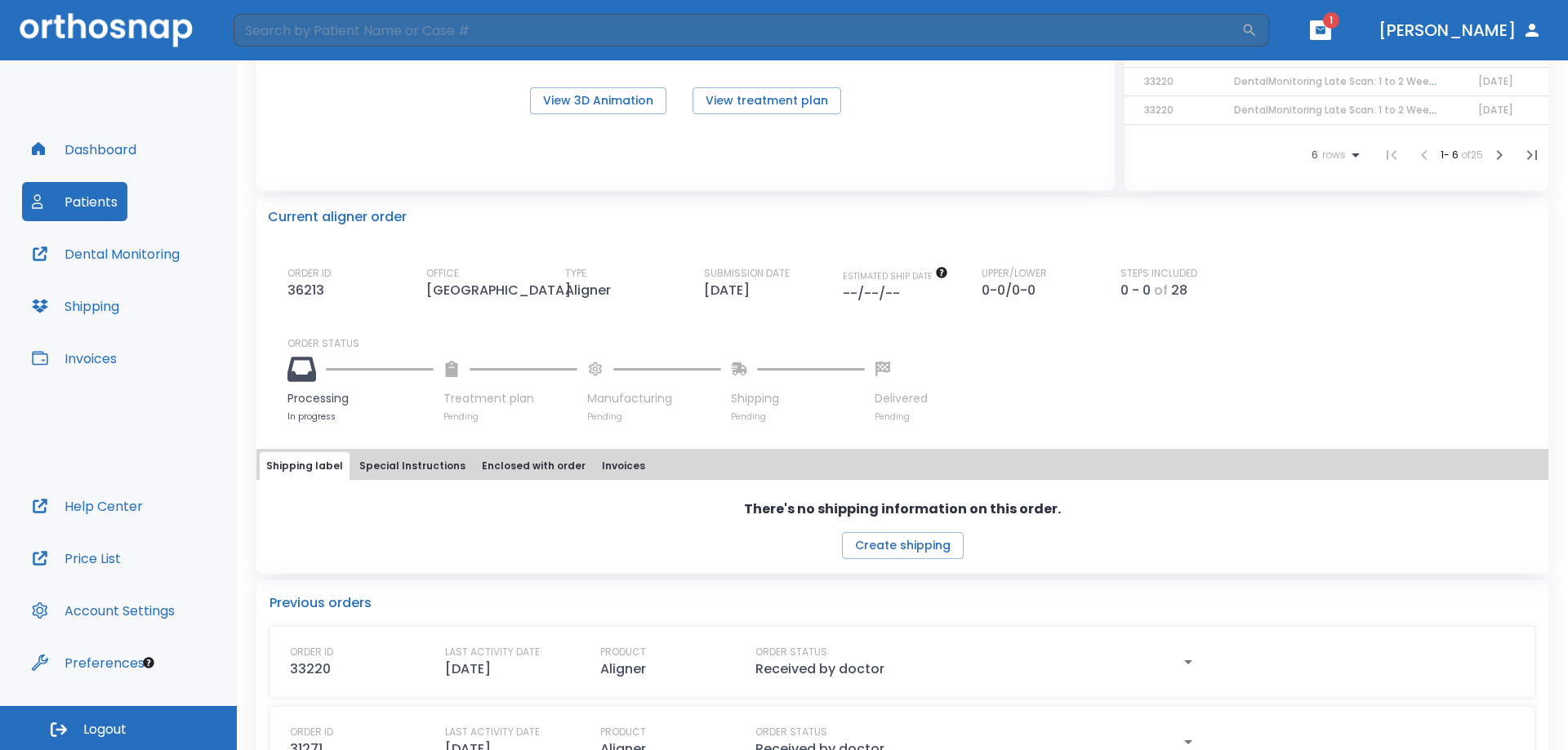
scroll to position [269, 0]
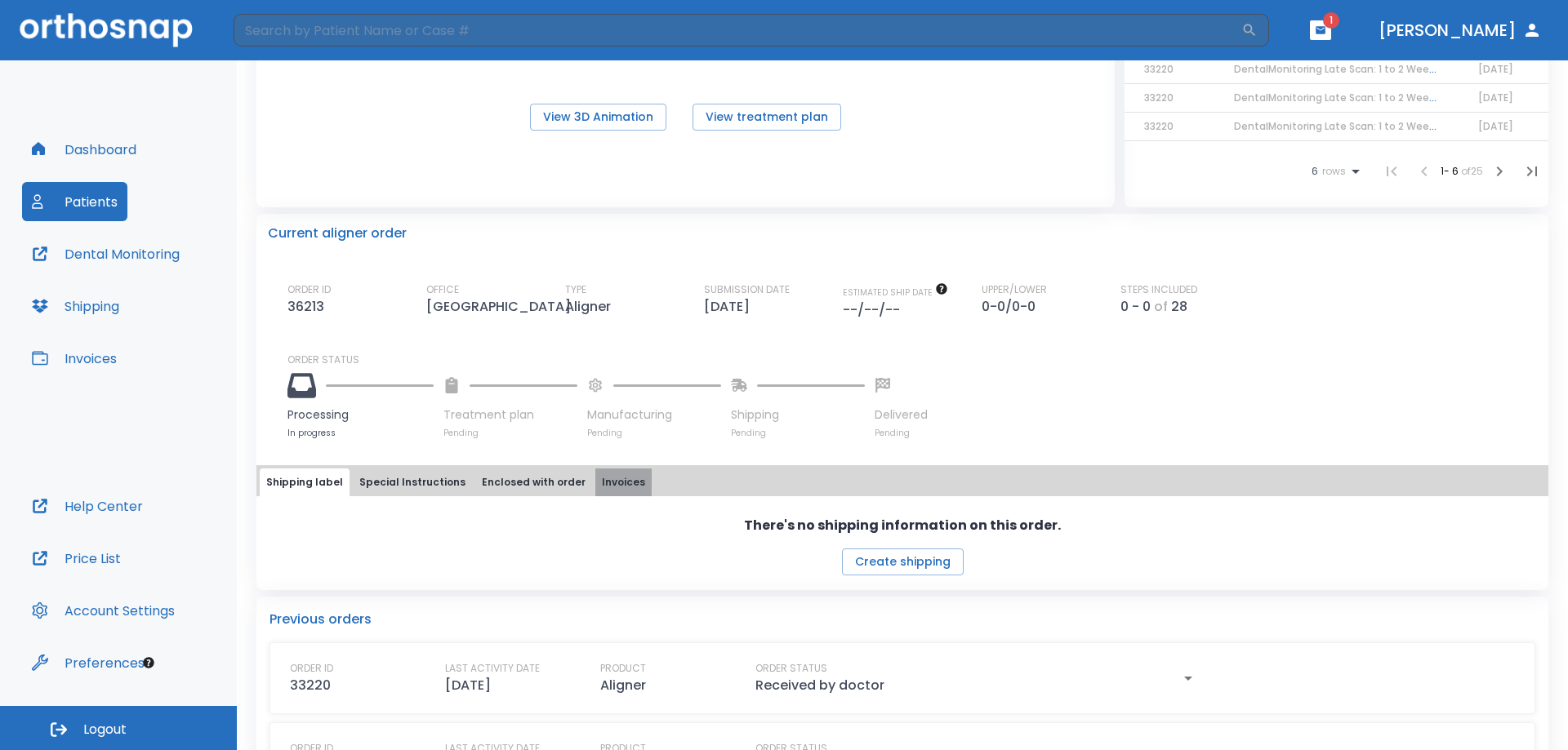
click at [596, 492] on button "Invoices" at bounding box center [623, 482] width 56 height 28
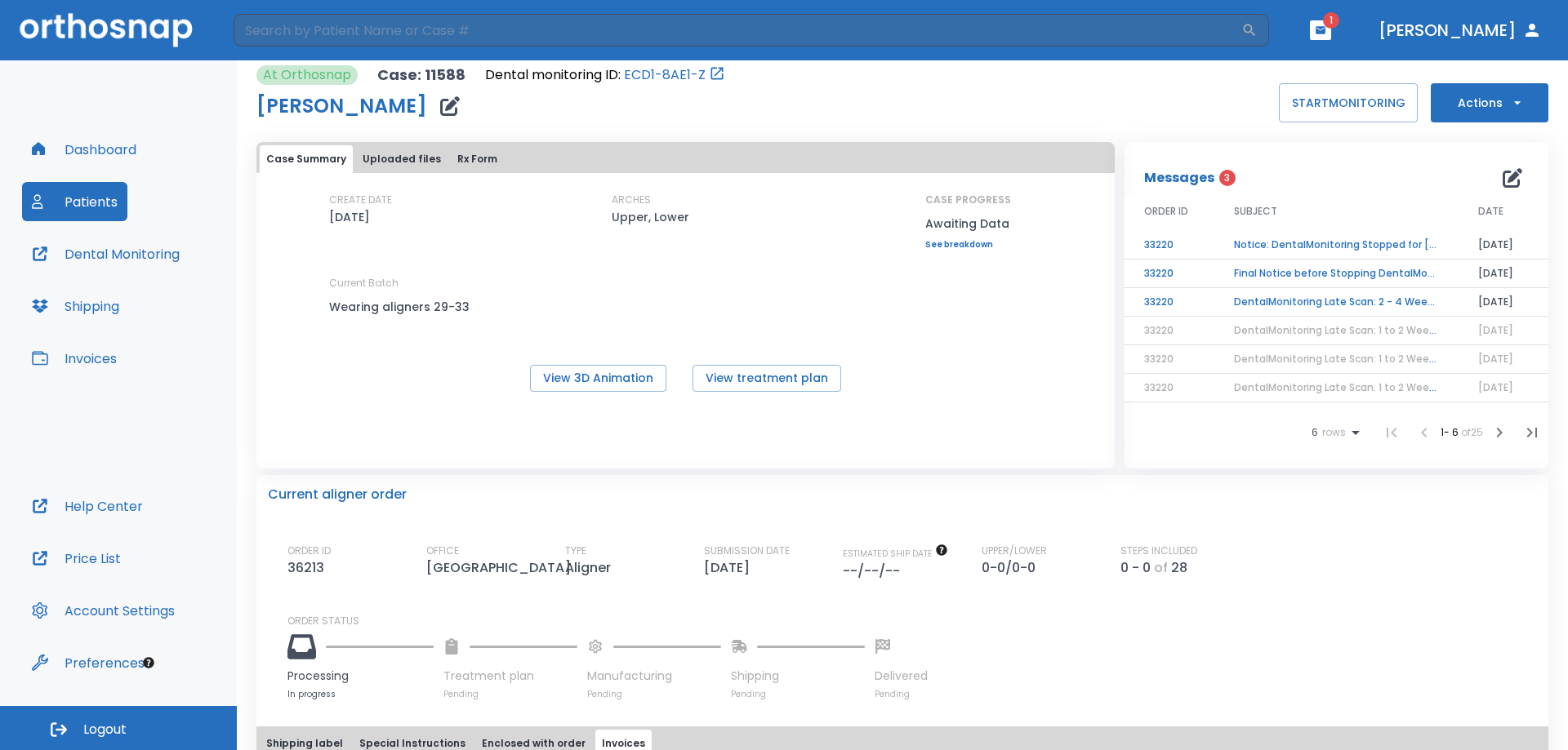
scroll to position [0, 0]
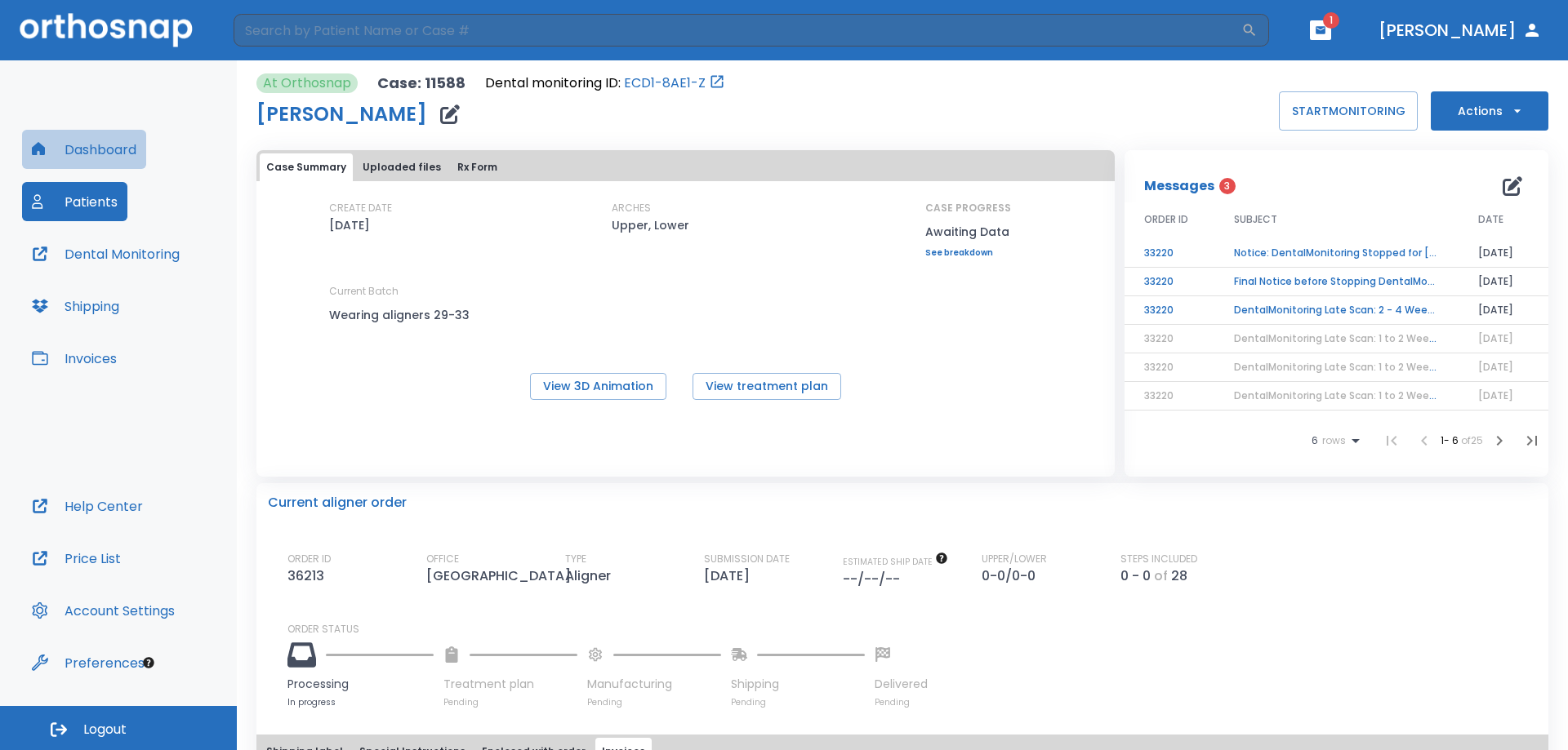
click at [73, 137] on button "Dashboard" at bounding box center [84, 149] width 124 height 39
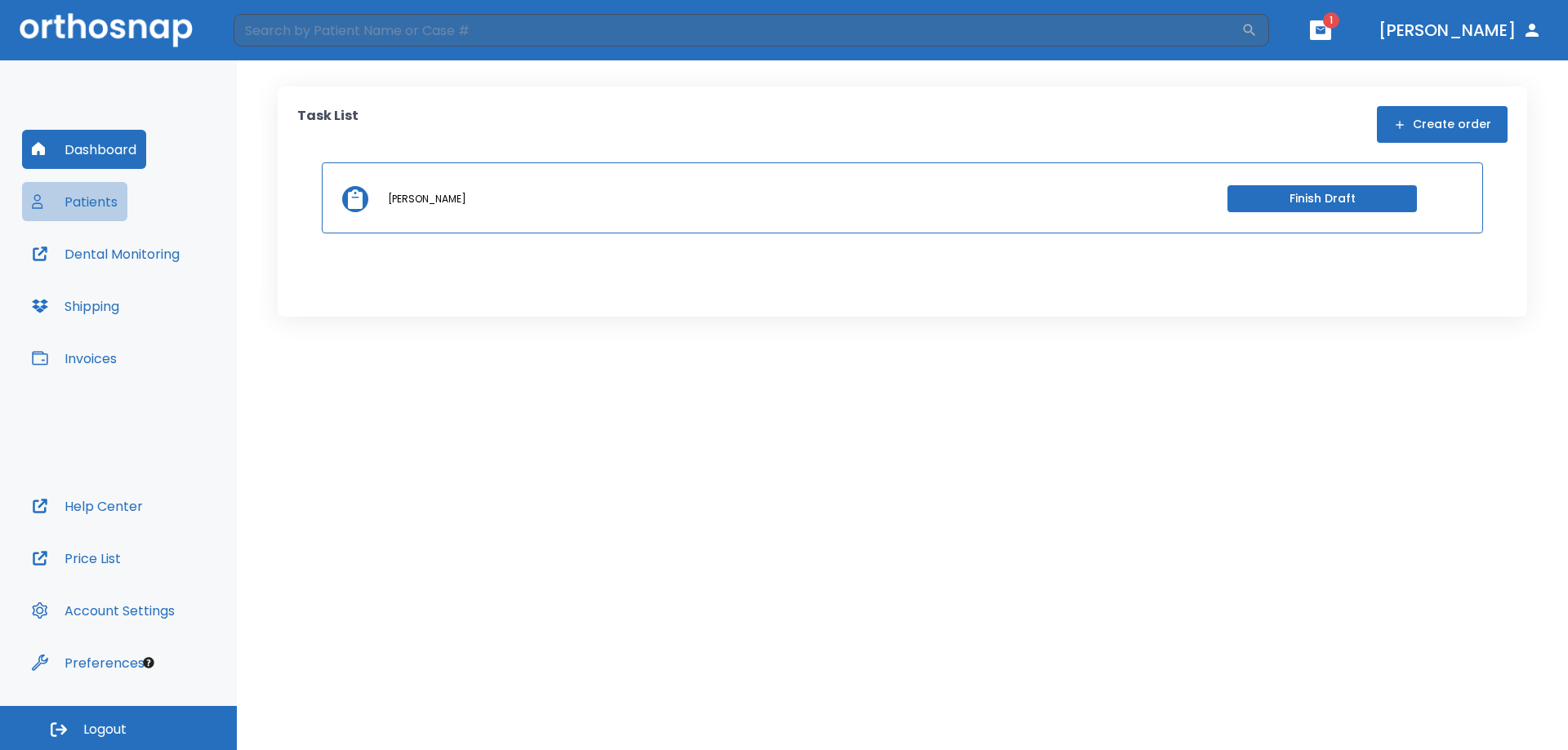
click at [79, 196] on button "Patients" at bounding box center [74, 201] width 105 height 39
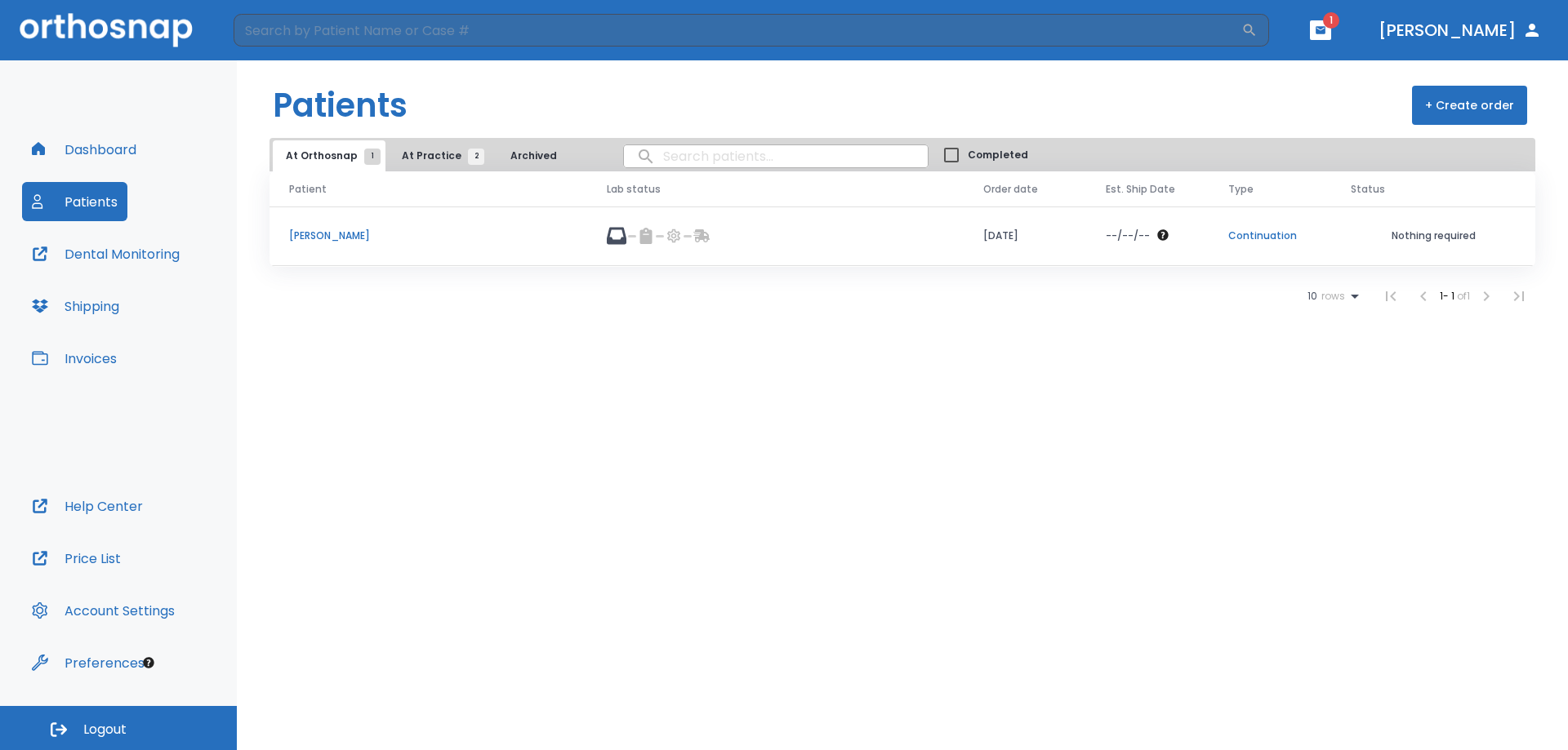
click at [1255, 235] on p "Continuation" at bounding box center [1269, 236] width 83 height 14
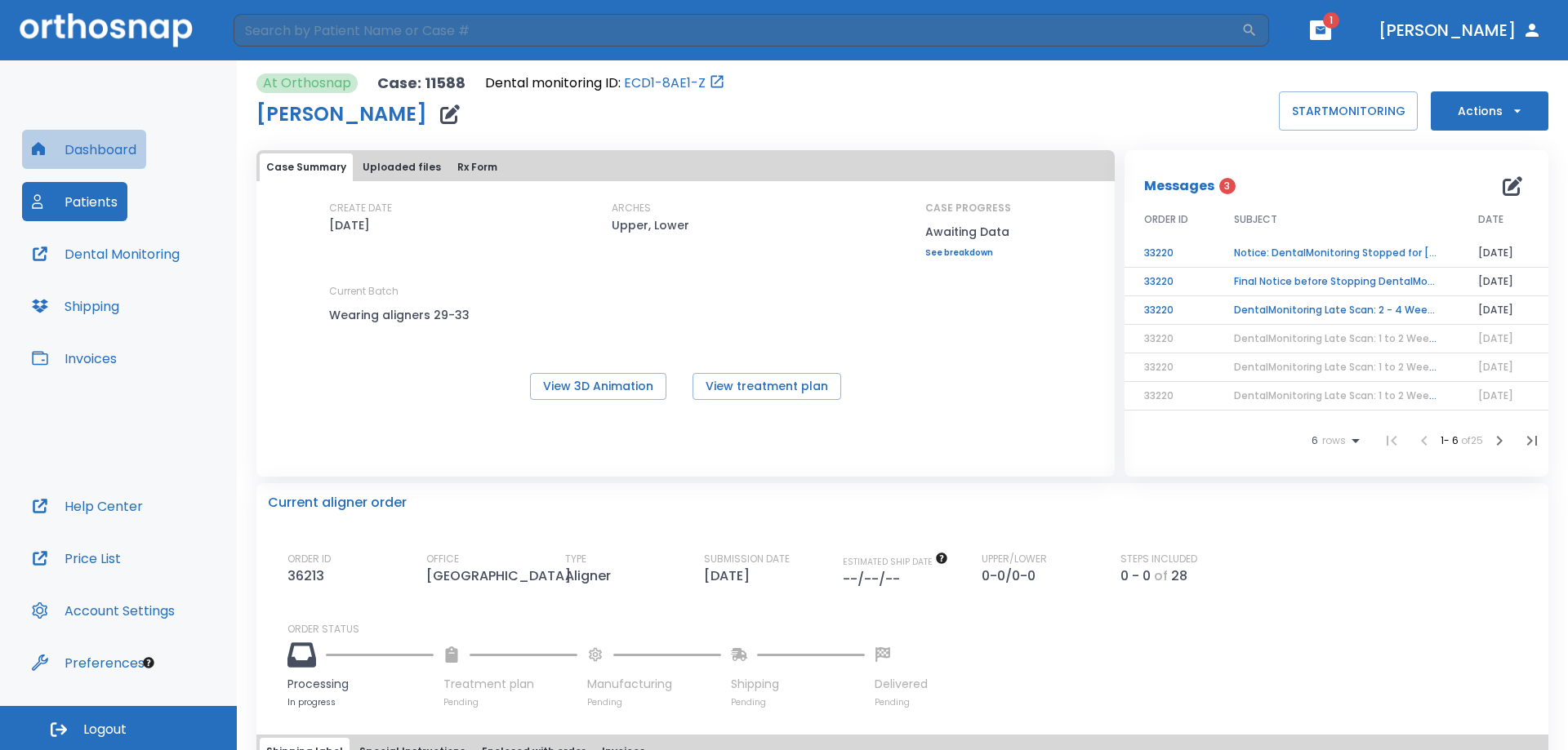
click at [88, 146] on button "Dashboard" at bounding box center [84, 149] width 124 height 39
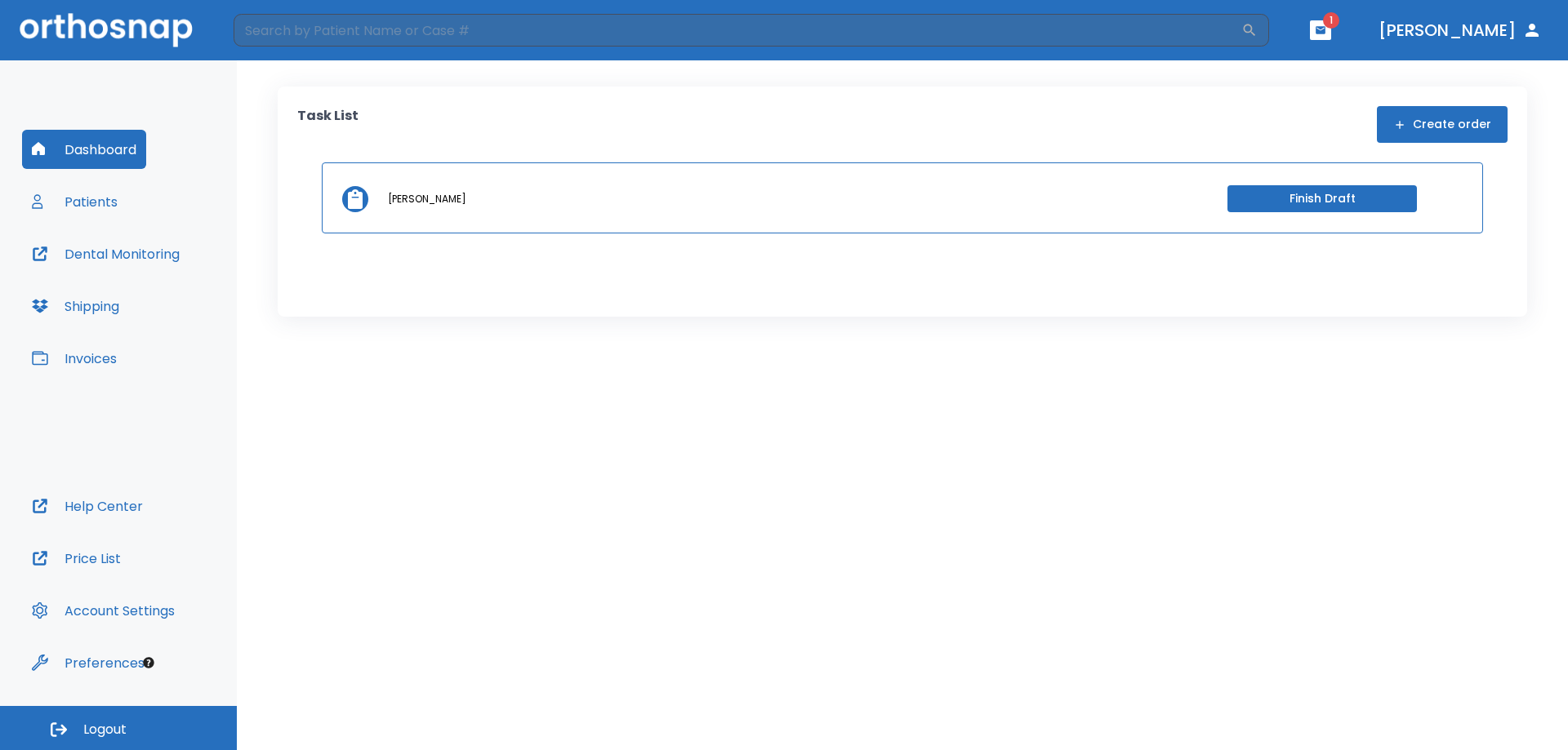
click at [90, 224] on div "Dashboard Patients Dental Monitoring Shipping Invoices" at bounding box center [118, 308] width 193 height 357
click at [83, 204] on button "Patients" at bounding box center [74, 201] width 105 height 39
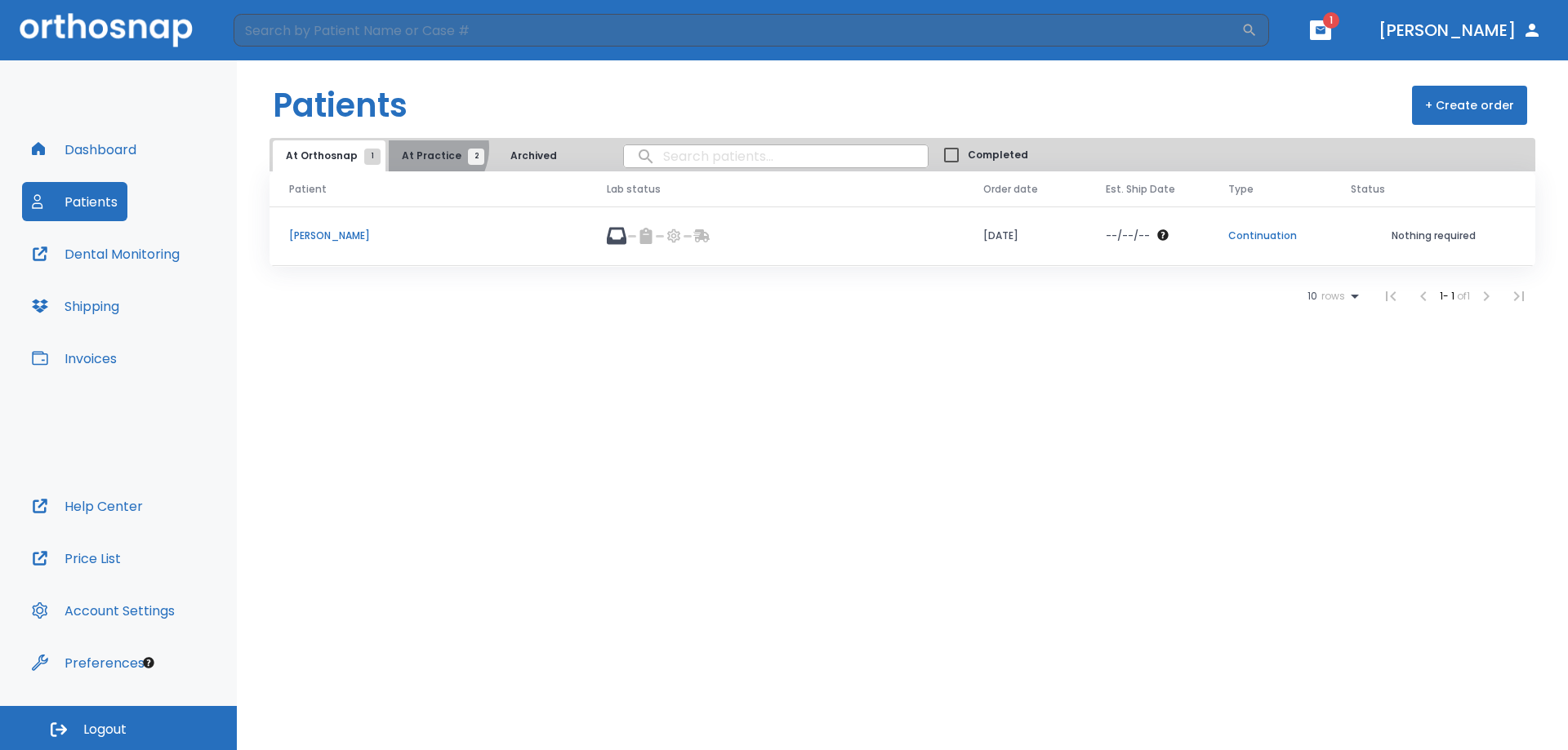
click at [421, 148] on button "At Practice 2" at bounding box center [438, 156] width 100 height 31
